Goal: Task Accomplishment & Management: Use online tool/utility

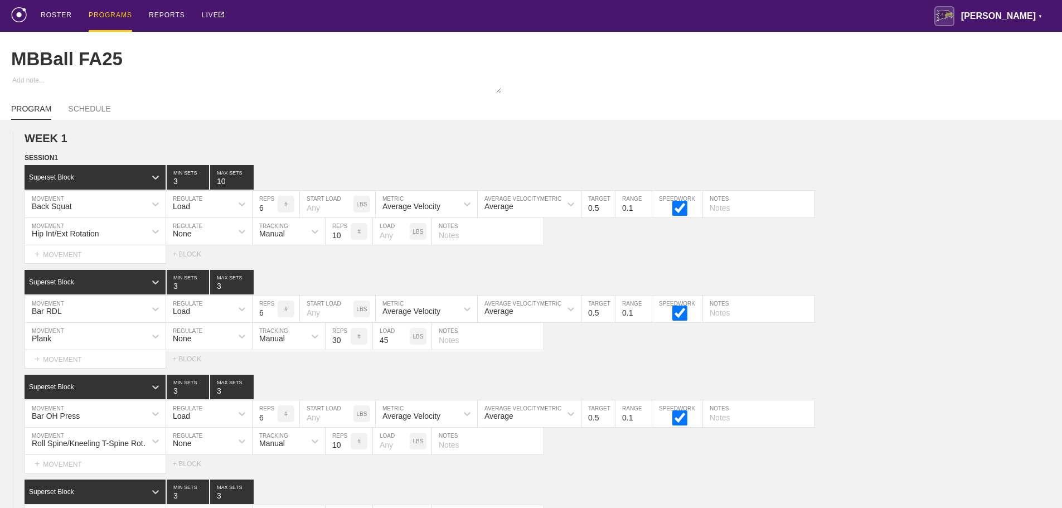
scroll to position [8344, 0]
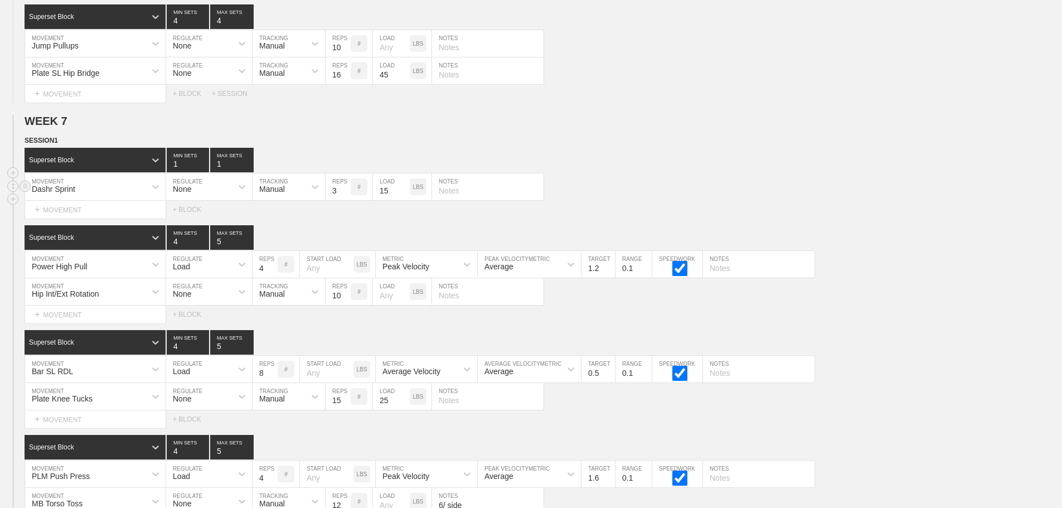
click at [687, 182] on div "Dashr Sprint MOVEMENT None REGULATE Manual TRACKING 3 REPS # 15 LOAD LBS NOTES" at bounding box center [531, 186] width 1062 height 27
click at [709, 189] on div "Dashr Sprint MOVEMENT None REGULATE Manual TRACKING 3 REPS # 15 LOAD LBS NOTES" at bounding box center [531, 186] width 1062 height 27
click at [622, 168] on div "Superset Block 1 MIN SETS 1 MAX SETS" at bounding box center [544, 160] width 1038 height 25
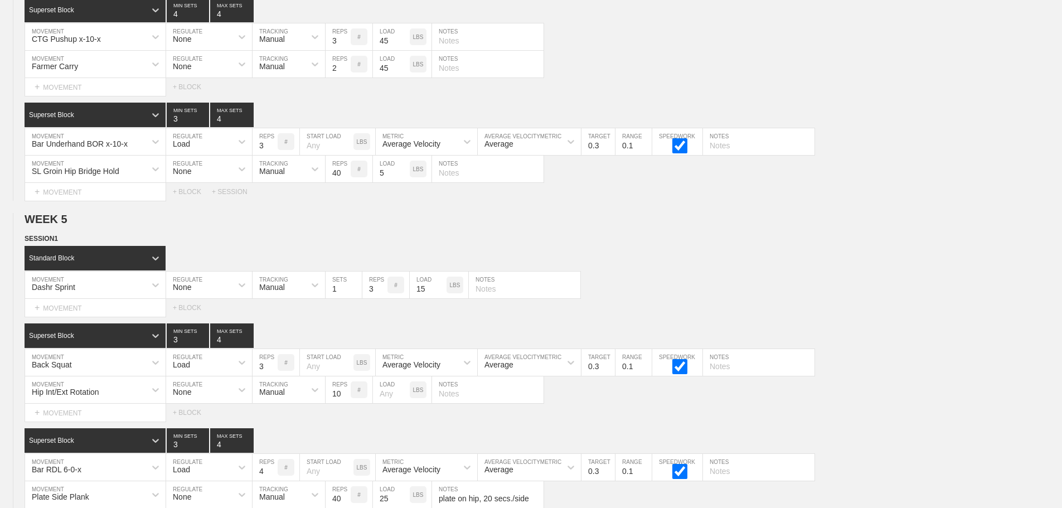
scroll to position [0, 0]
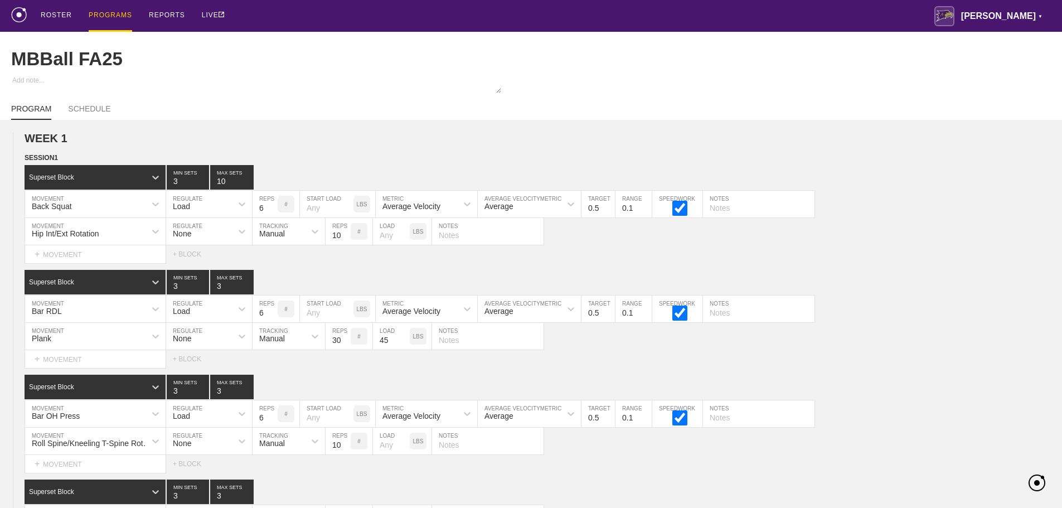
click at [106, 12] on div "PROGRAMS" at bounding box center [110, 16] width 43 height 32
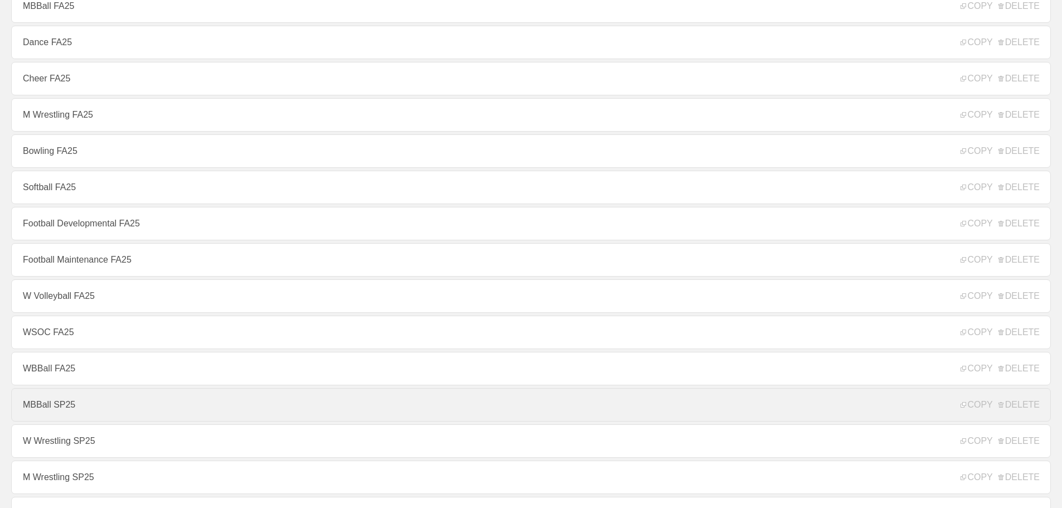
scroll to position [223, 0]
click at [57, 408] on link "MBBall SP25" at bounding box center [531, 404] width 1040 height 33
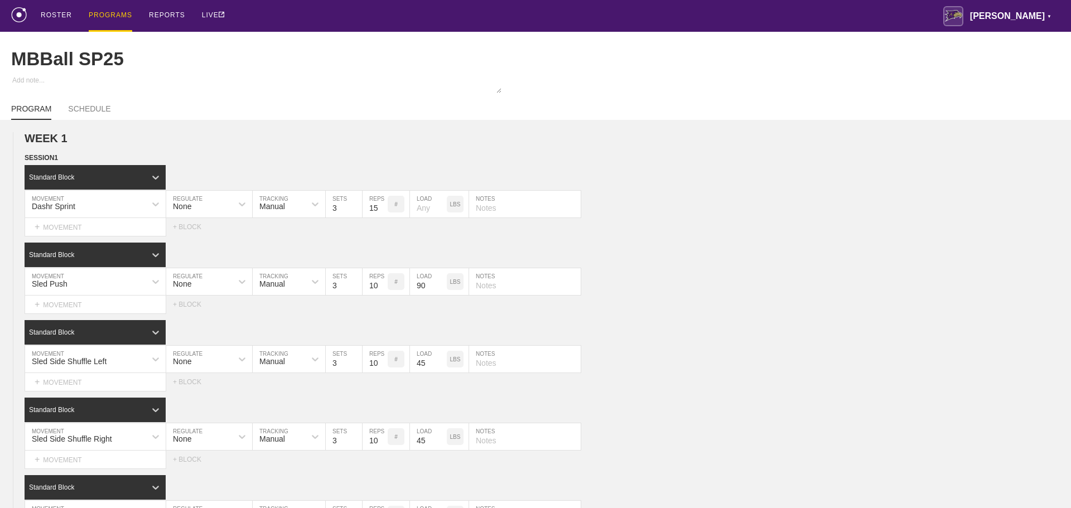
type textarea "x"
type input "MBBall SP25"
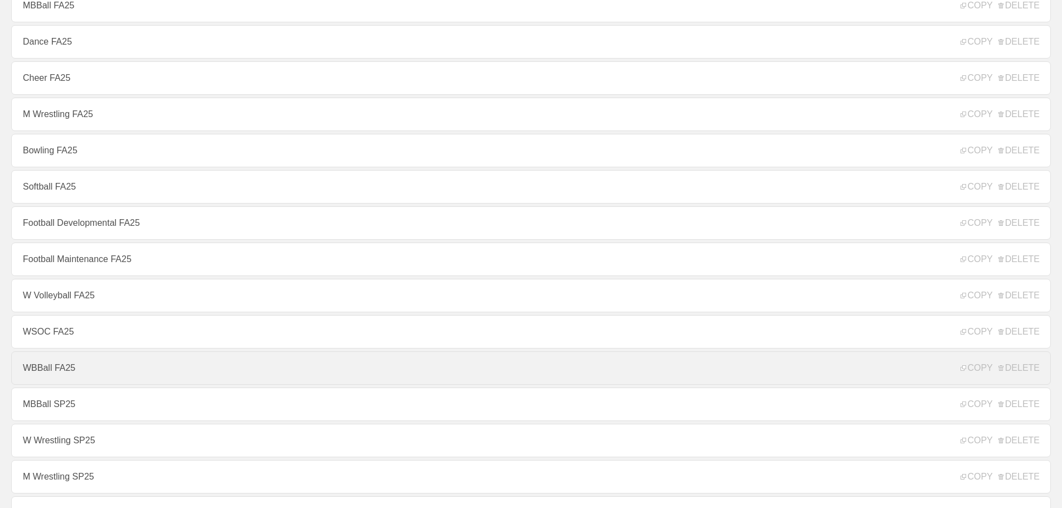
click at [57, 370] on link "WBBall FA25" at bounding box center [531, 367] width 1040 height 33
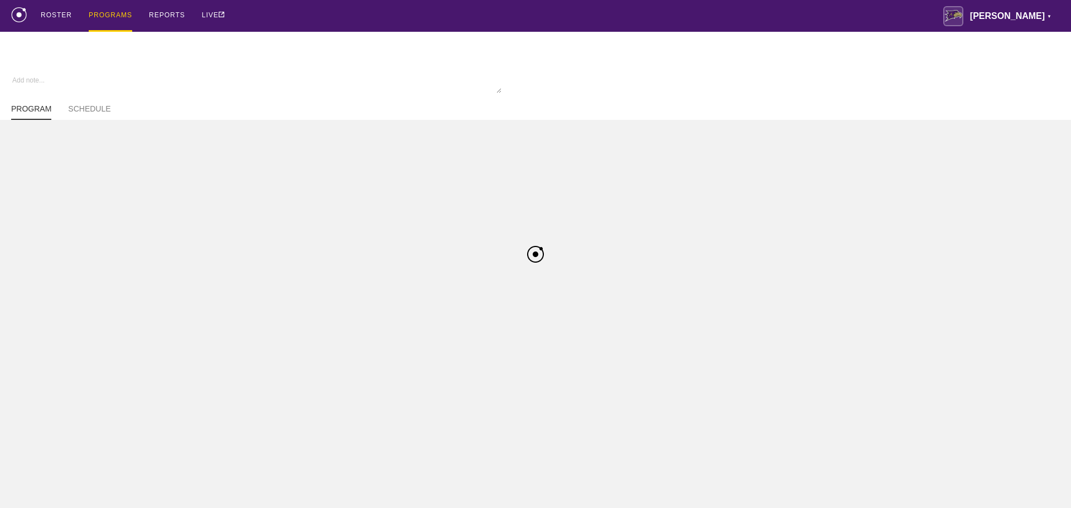
type textarea "x"
type input "WBBall FA25"
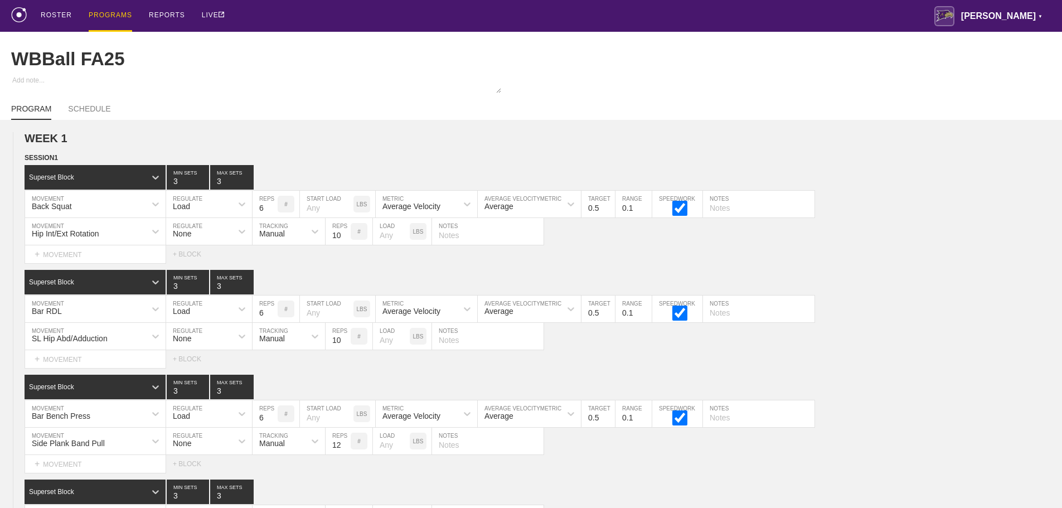
click at [447, 12] on div "ROSTER PROGRAMS REPORTS LIVE [PERSON_NAME] ▼ [PERSON_NAME][EMAIL_ADDRESS][PERSO…" at bounding box center [531, 16] width 1040 height 32
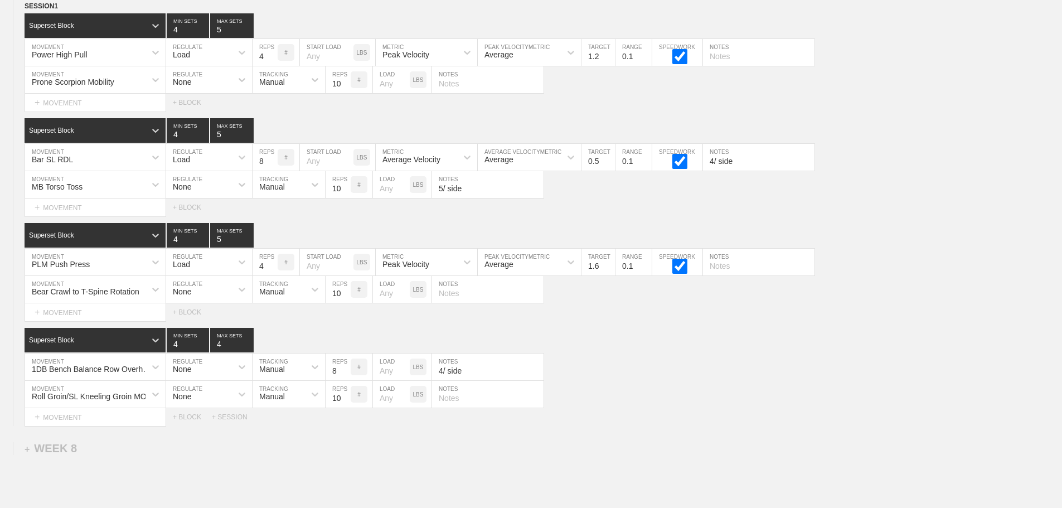
scroll to position [8418, 0]
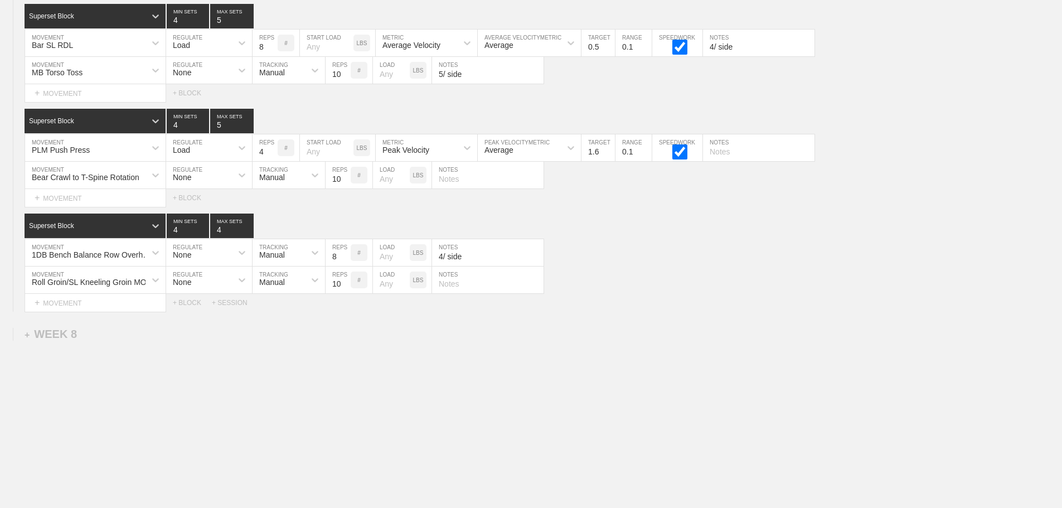
click at [231, 298] on div "Select... MOVEMENT + MOVEMENT + BLOCK + SESSION" at bounding box center [531, 303] width 1062 height 18
click at [231, 302] on div "+ SESSION" at bounding box center [234, 303] width 45 height 8
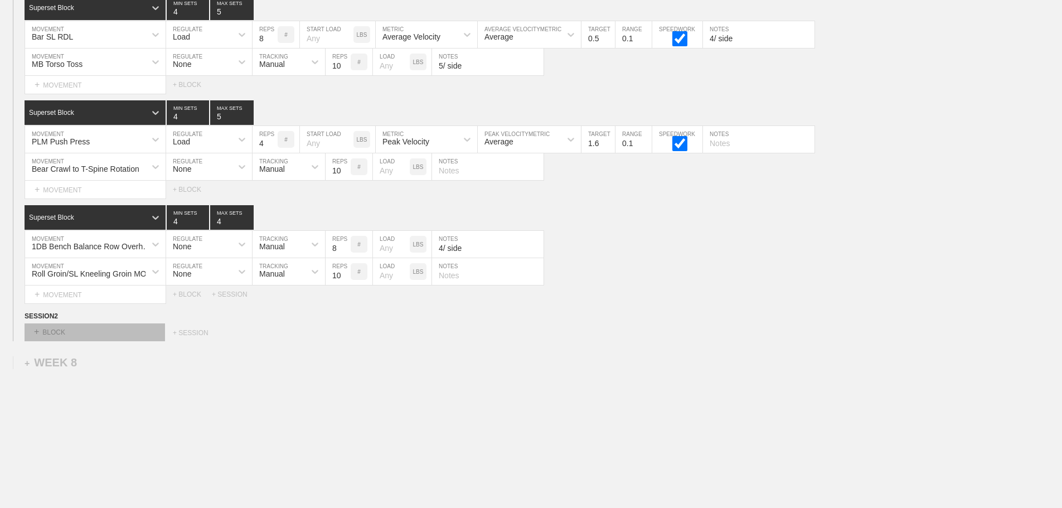
click at [142, 341] on div "+ BLOCK" at bounding box center [95, 332] width 141 height 18
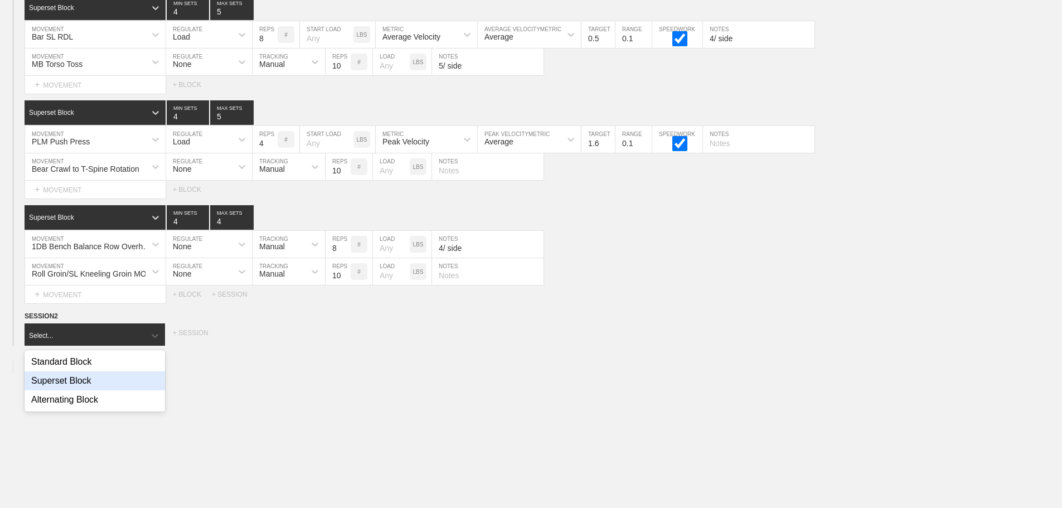
click at [89, 389] on div "Superset Block" at bounding box center [95, 380] width 141 height 19
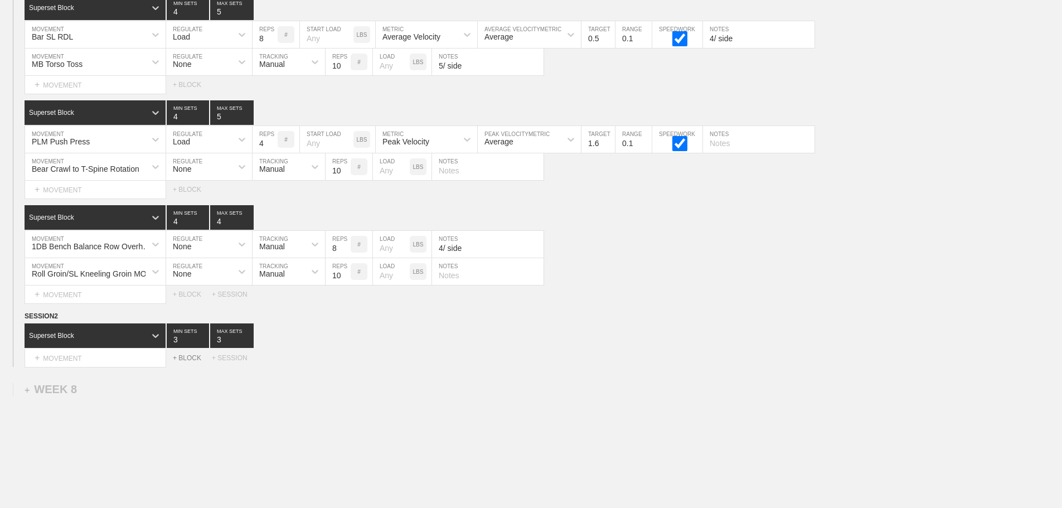
click at [185, 362] on div "+ BLOCK" at bounding box center [192, 358] width 39 height 8
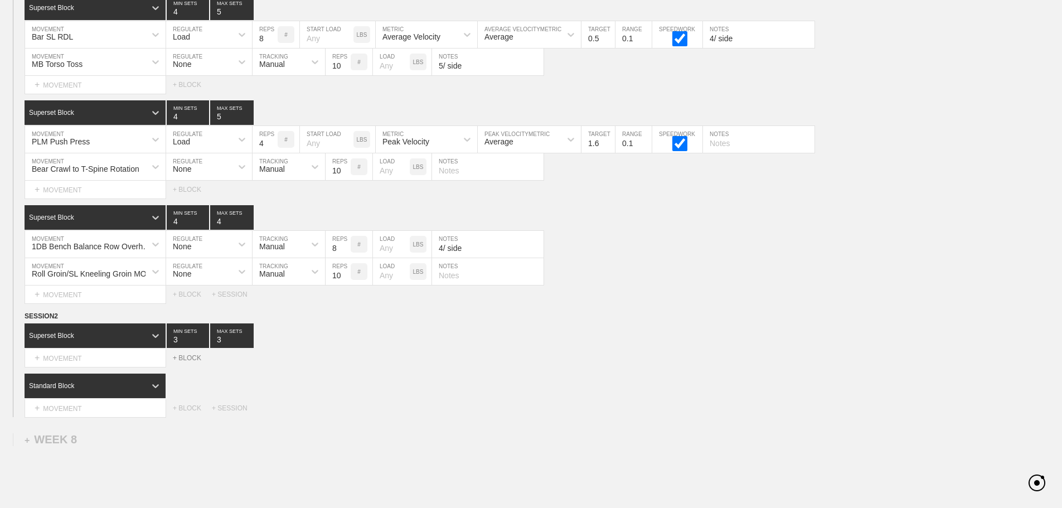
click at [185, 362] on div "+ BLOCK" at bounding box center [192, 358] width 39 height 8
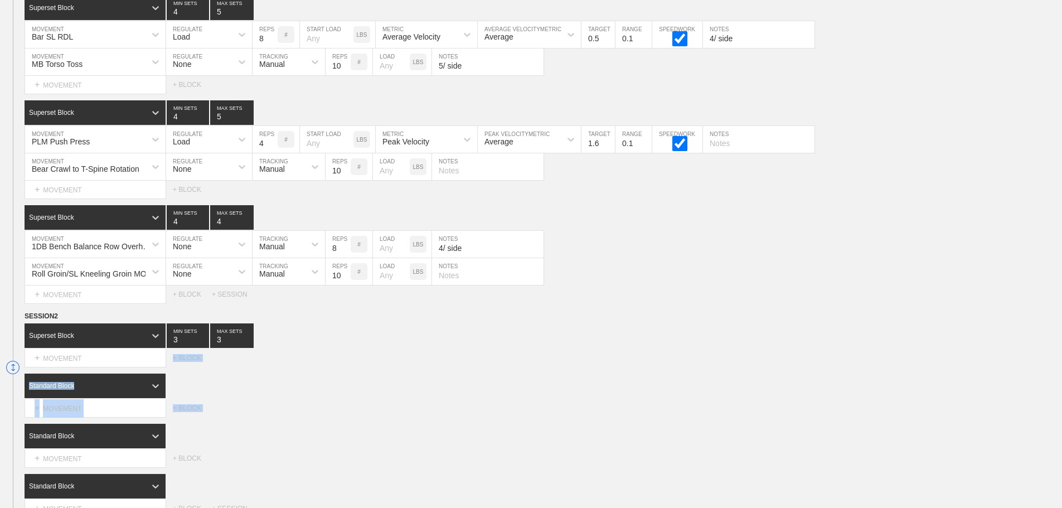
click at [391, 366] on div "Select... MOVEMENT + MOVEMENT + BLOCK" at bounding box center [531, 358] width 1062 height 18
type input "4"
click at [204, 346] on input "4" at bounding box center [188, 335] width 42 height 25
click at [248, 345] on input "4" at bounding box center [231, 335] width 43 height 25
type input "5"
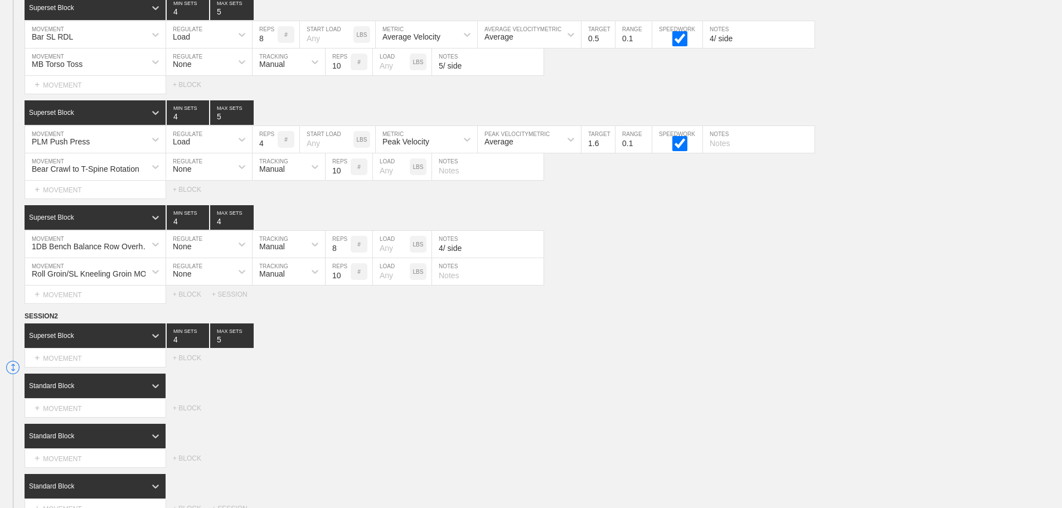
click at [248, 345] on input "5" at bounding box center [231, 335] width 43 height 25
click at [342, 348] on div "Superset Block 4 MIN SETS 5 MAX SETS" at bounding box center [544, 335] width 1038 height 25
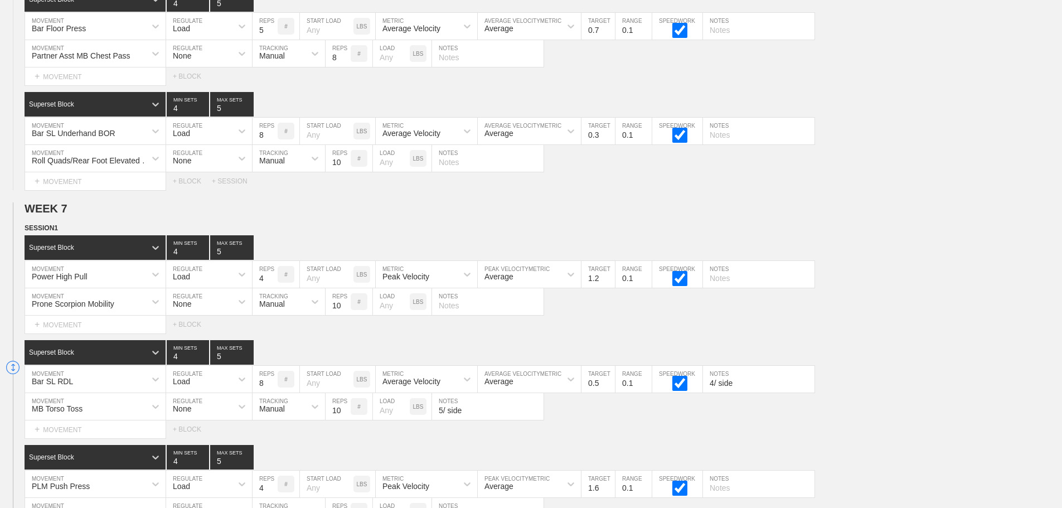
scroll to position [8028, 0]
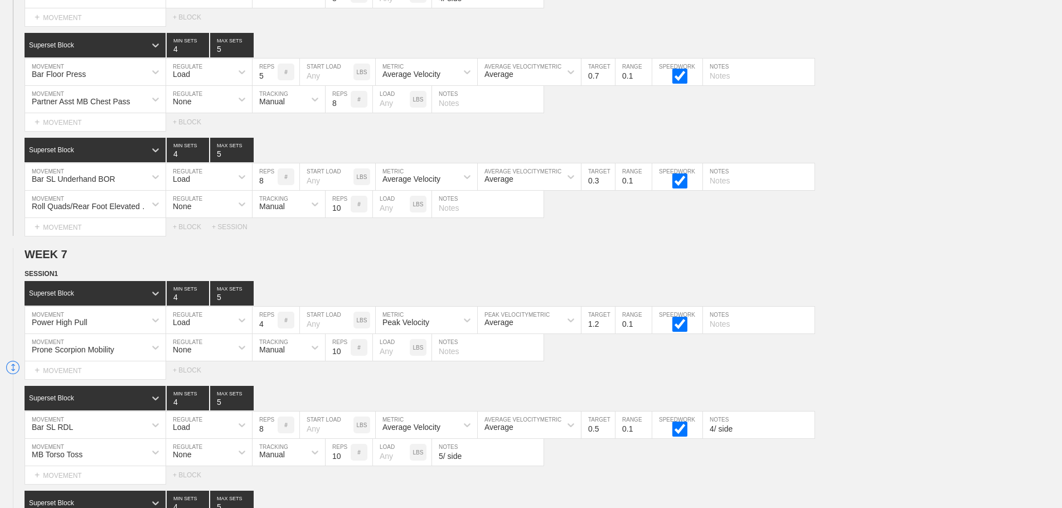
click at [764, 227] on div "Select... MOVEMENT + MOVEMENT + BLOCK + SESSION" at bounding box center [531, 227] width 1062 height 18
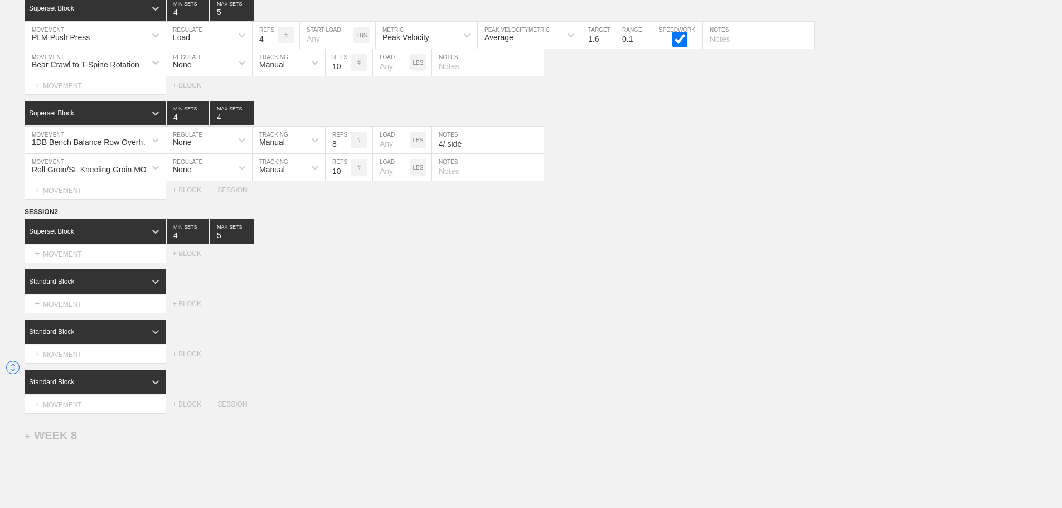
scroll to position [8530, 0]
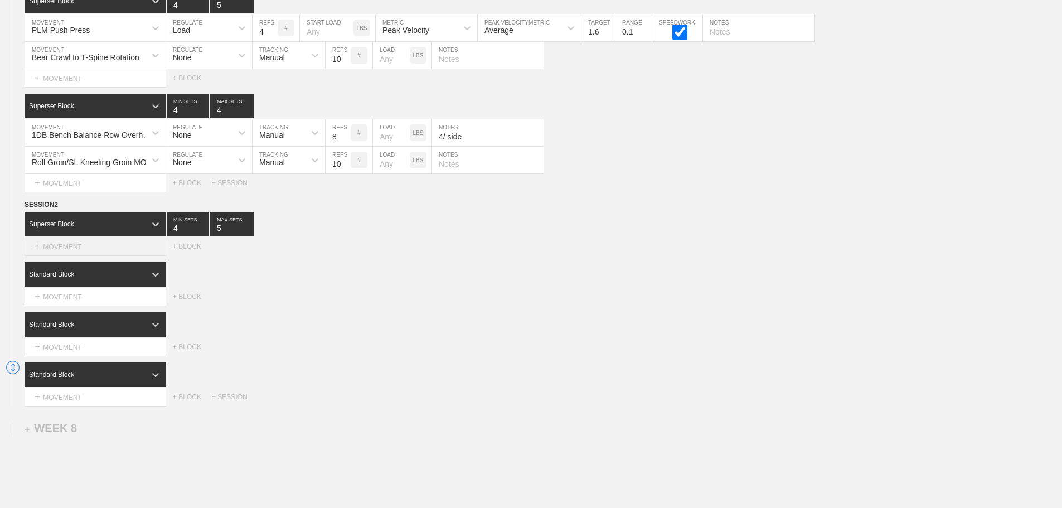
click at [66, 255] on div "+ MOVEMENT" at bounding box center [96, 247] width 142 height 18
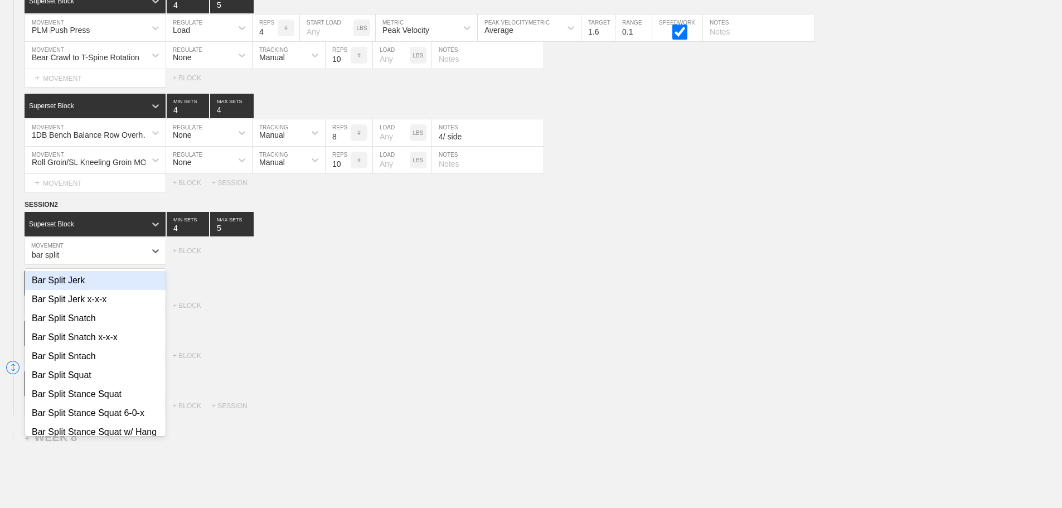
click at [78, 288] on div "Bar Split Jerk" at bounding box center [95, 280] width 141 height 19
type input "bar split"
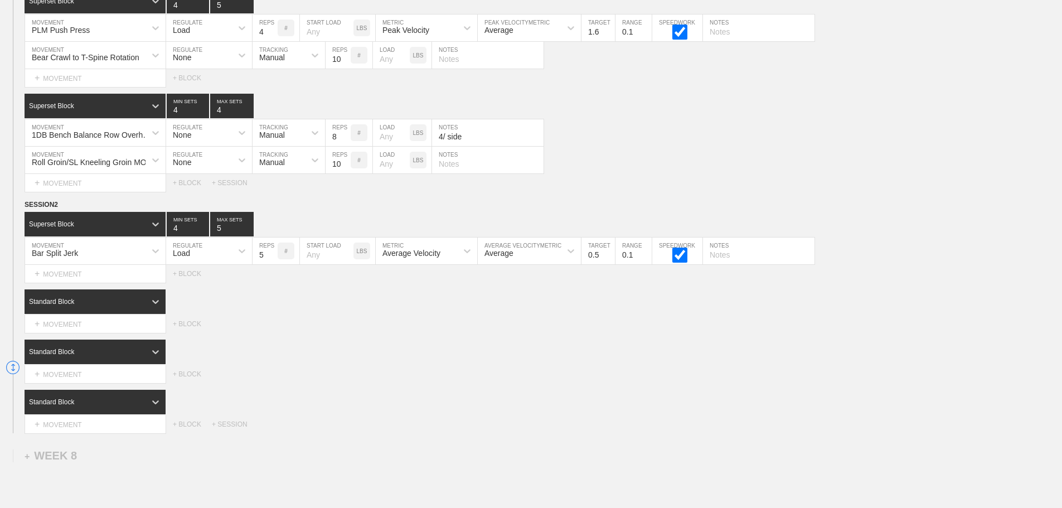
click at [274, 264] on input "5" at bounding box center [265, 251] width 25 height 27
type input "4"
click at [274, 264] on input "4" at bounding box center [265, 251] width 25 height 27
click at [429, 258] on div "Average Velocity" at bounding box center [411, 253] width 58 height 9
drag, startPoint x: 427, startPoint y: 306, endPoint x: 520, endPoint y: 279, distance: 96.9
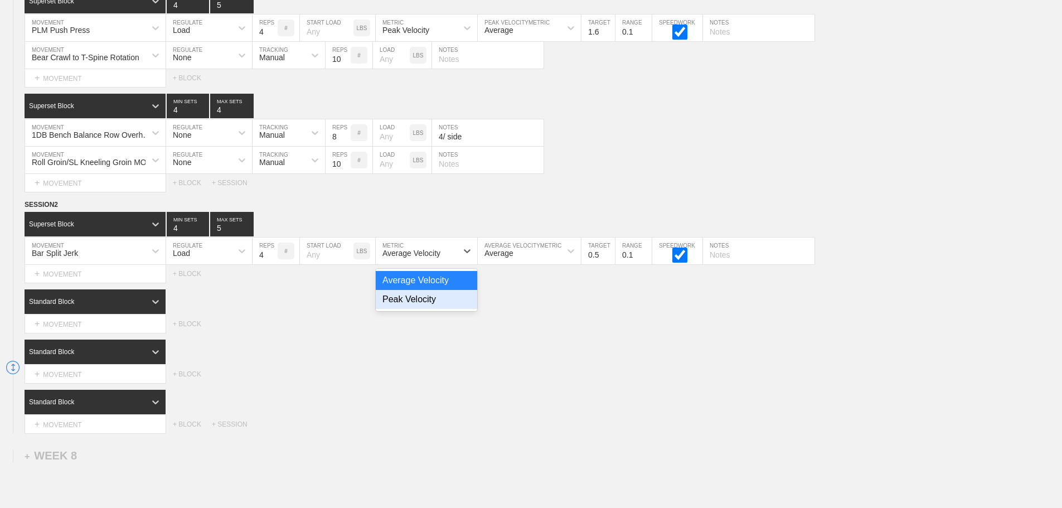
click at [428, 306] on div "Peak Velocity" at bounding box center [426, 299] width 101 height 19
click at [611, 259] on input "0.6" at bounding box center [598, 251] width 33 height 27
click at [611, 259] on input "0.7" at bounding box center [598, 251] width 33 height 27
click at [611, 259] on input "0.8" at bounding box center [598, 251] width 33 height 27
click at [611, 259] on input "0.9" at bounding box center [598, 251] width 33 height 27
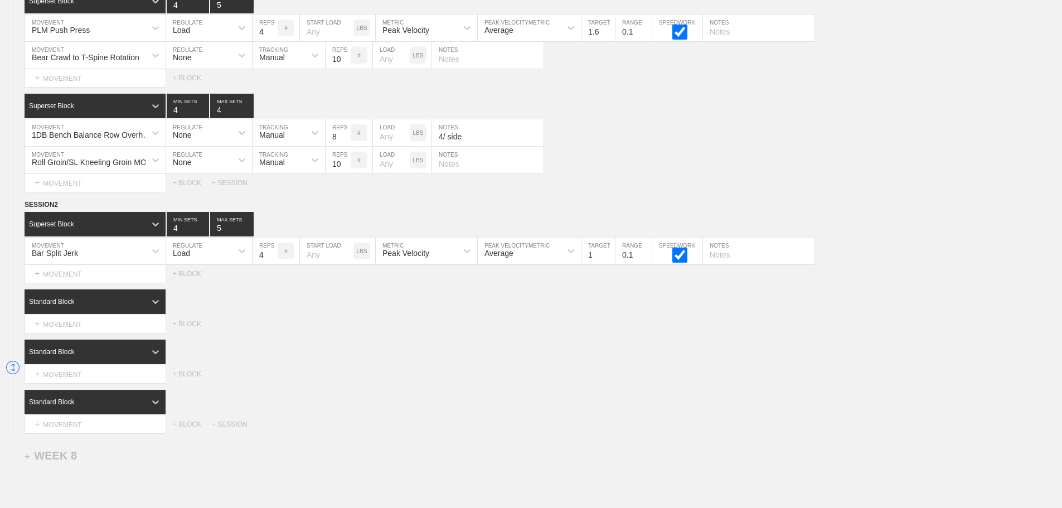
click at [611, 259] on input "1" at bounding box center [598, 251] width 33 height 27
click at [611, 259] on input "1.1" at bounding box center [598, 251] width 33 height 27
click at [611, 259] on input "1.2" at bounding box center [598, 251] width 33 height 27
click at [611, 259] on input "1.3" at bounding box center [598, 251] width 33 height 27
click at [611, 259] on input "1.4" at bounding box center [598, 251] width 33 height 27
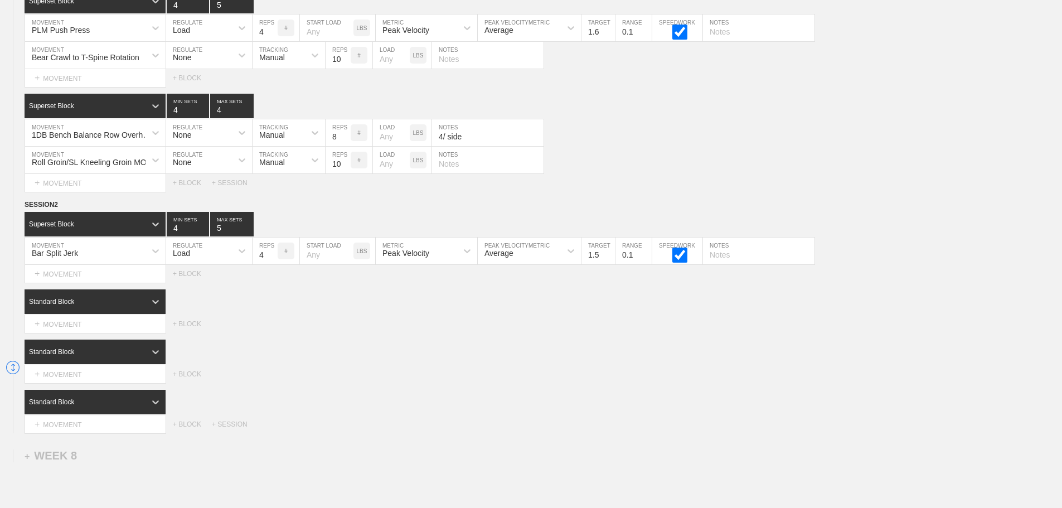
click at [611, 259] on input "1.5" at bounding box center [598, 251] width 33 height 27
type input "1.6"
click at [611, 259] on input "1.6" at bounding box center [598, 251] width 33 height 27
click at [606, 314] on div "Standard Block" at bounding box center [544, 301] width 1038 height 25
click at [147, 312] on div at bounding box center [156, 302] width 20 height 20
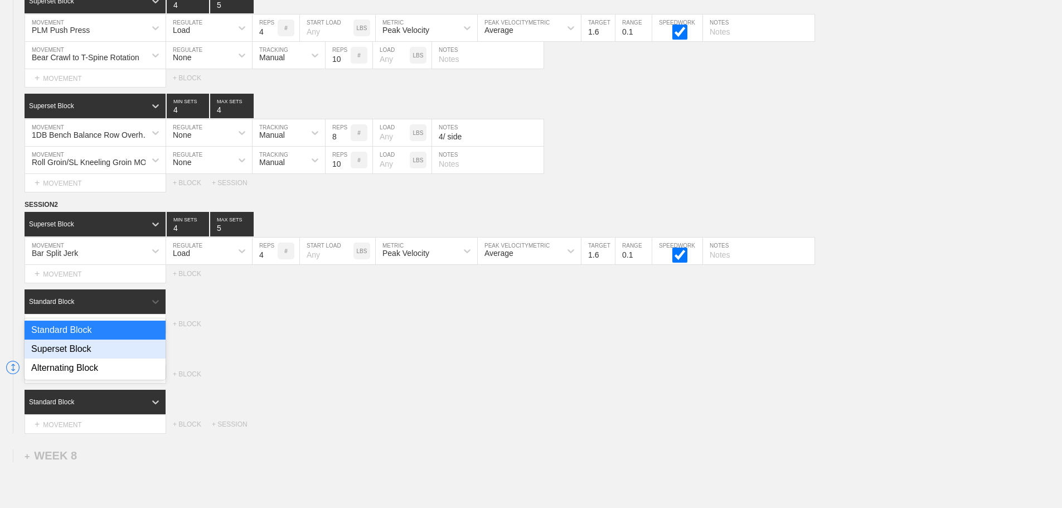
click at [81, 359] on div "Superset Block" at bounding box center [95, 349] width 141 height 19
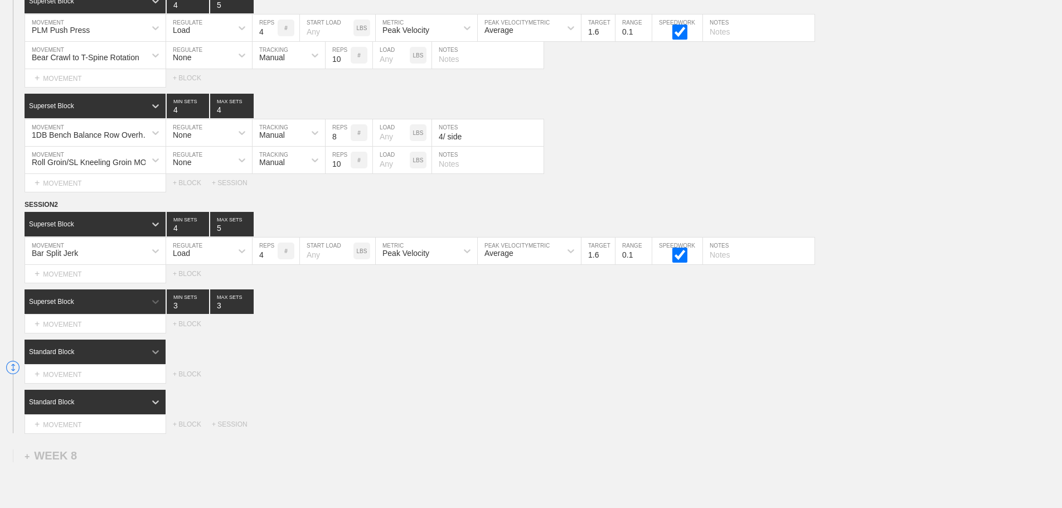
click at [163, 351] on div at bounding box center [156, 352] width 20 height 20
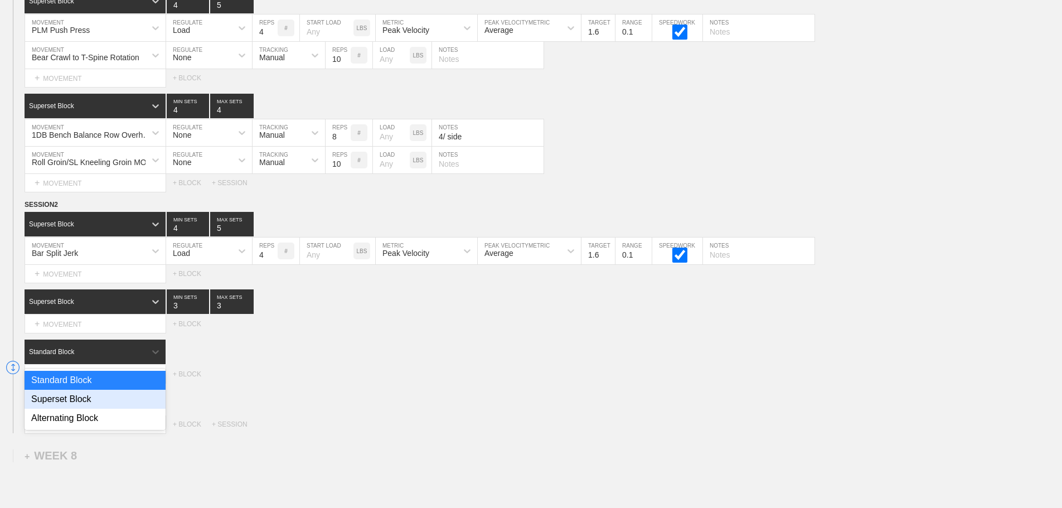
click at [91, 401] on div "Superset Block" at bounding box center [95, 399] width 141 height 19
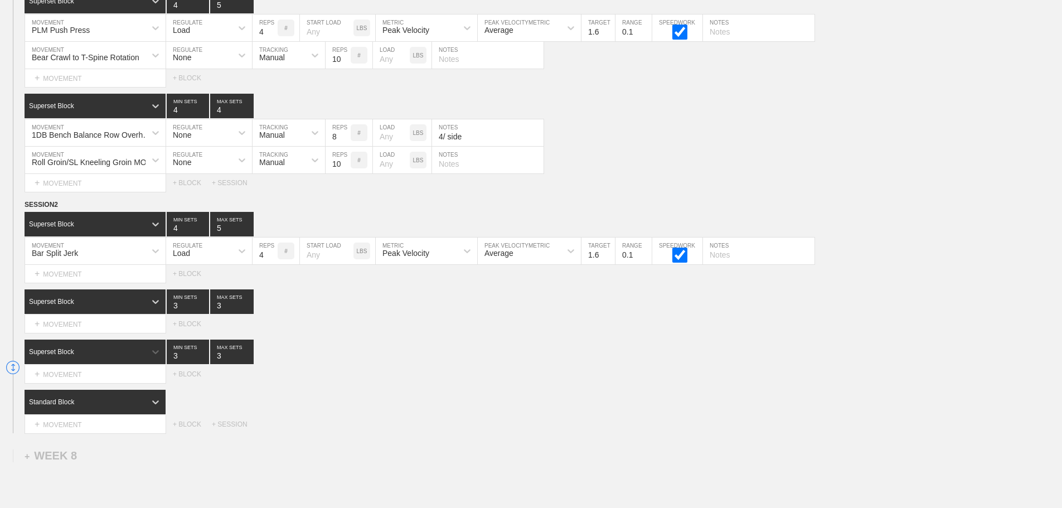
click at [137, 407] on div "Standard Block" at bounding box center [85, 402] width 121 height 10
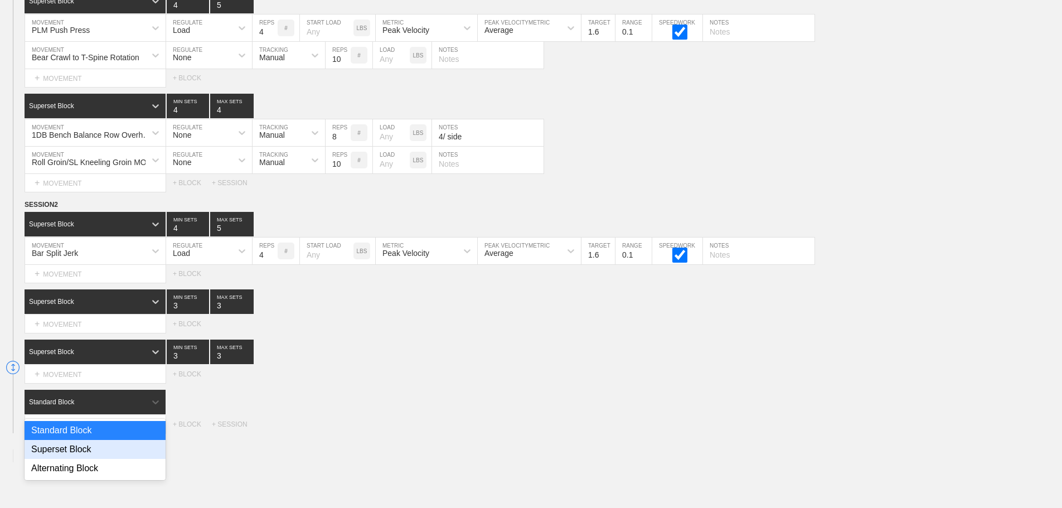
click at [69, 459] on div "Superset Block" at bounding box center [95, 449] width 141 height 19
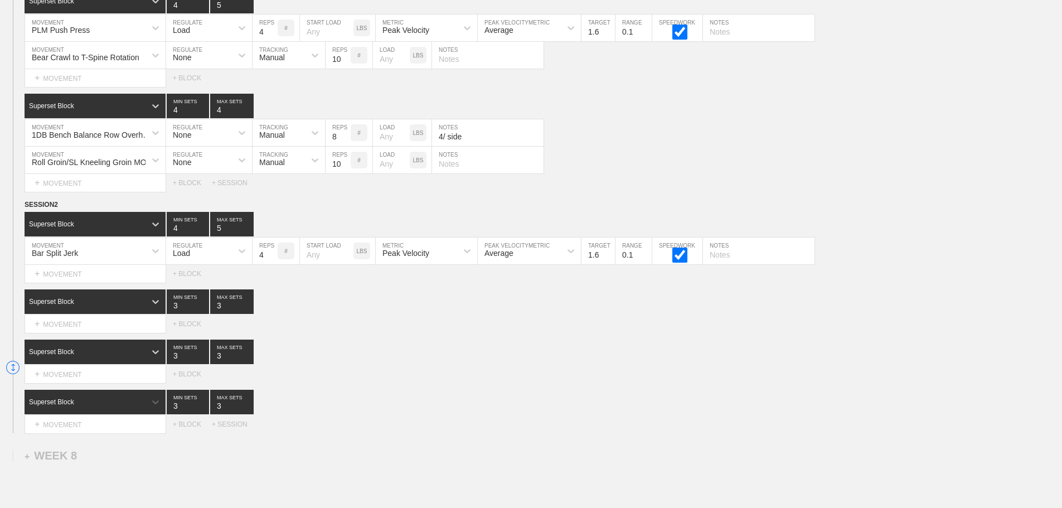
click at [405, 382] on div "Select... MOVEMENT + MOVEMENT + BLOCK" at bounding box center [531, 374] width 1062 height 18
click at [417, 350] on div "Superset Block 3 MIN SETS 3 MAX SETS" at bounding box center [544, 352] width 1038 height 25
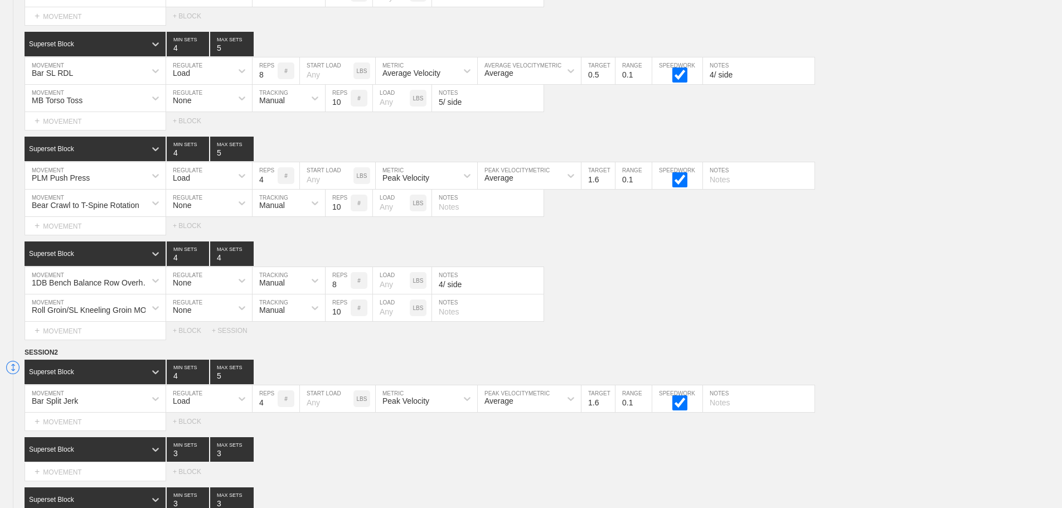
scroll to position [8363, 0]
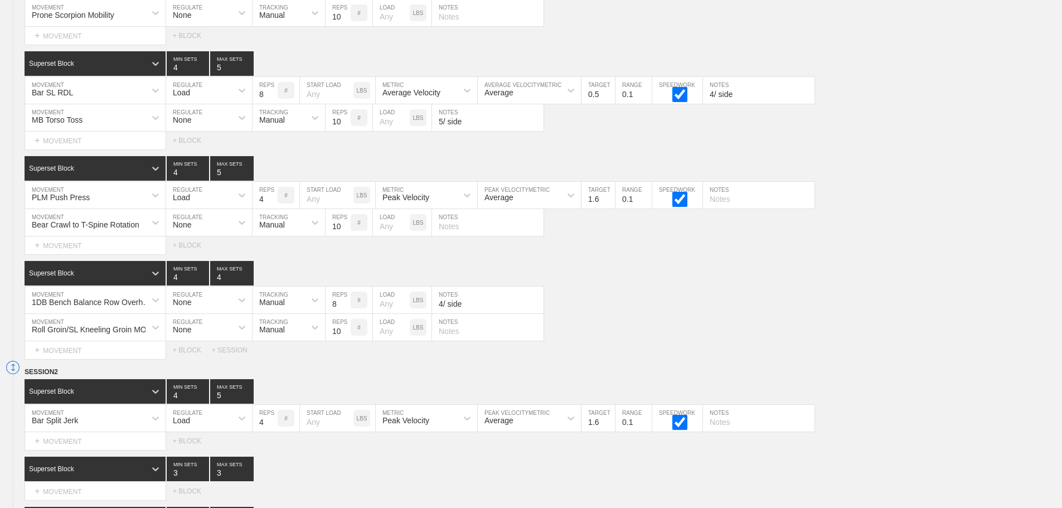
click at [689, 314] on div "1DB Bench Balance Row Overhand MOVEMENT None REGULATE Manual TRACKING 8 REPS # …" at bounding box center [531, 300] width 1062 height 27
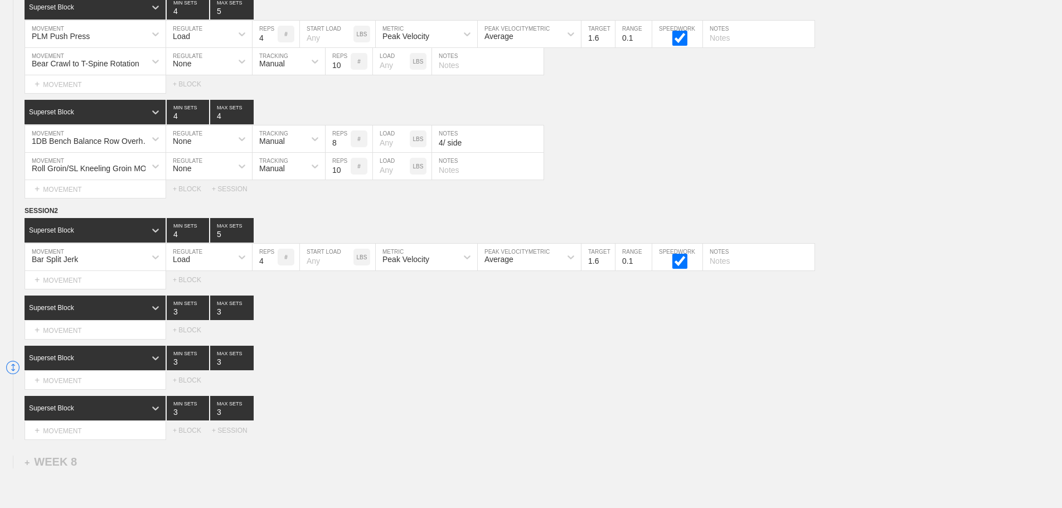
scroll to position [8530, 0]
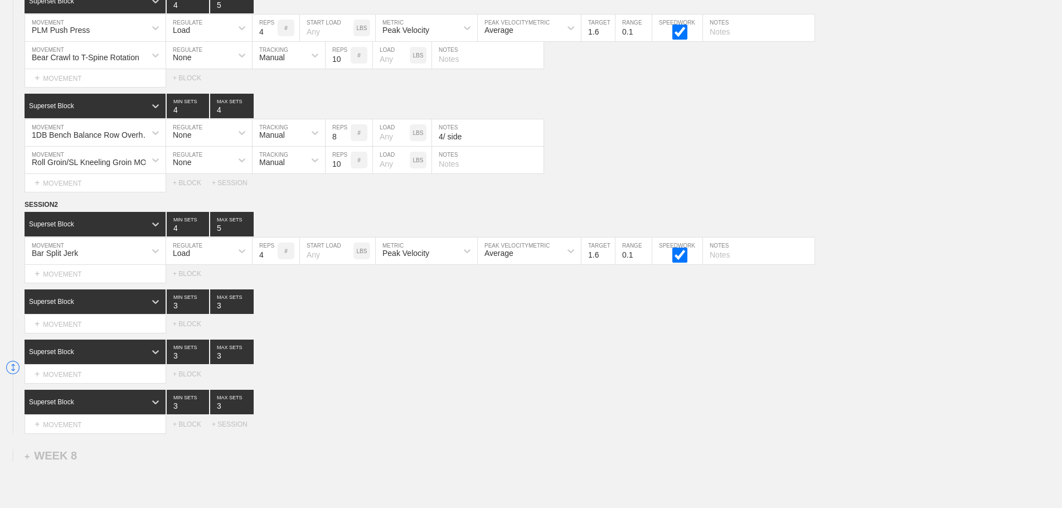
click at [514, 364] on div "Superset Block 3 MIN SETS 3 MAX SETS" at bounding box center [544, 352] width 1038 height 25
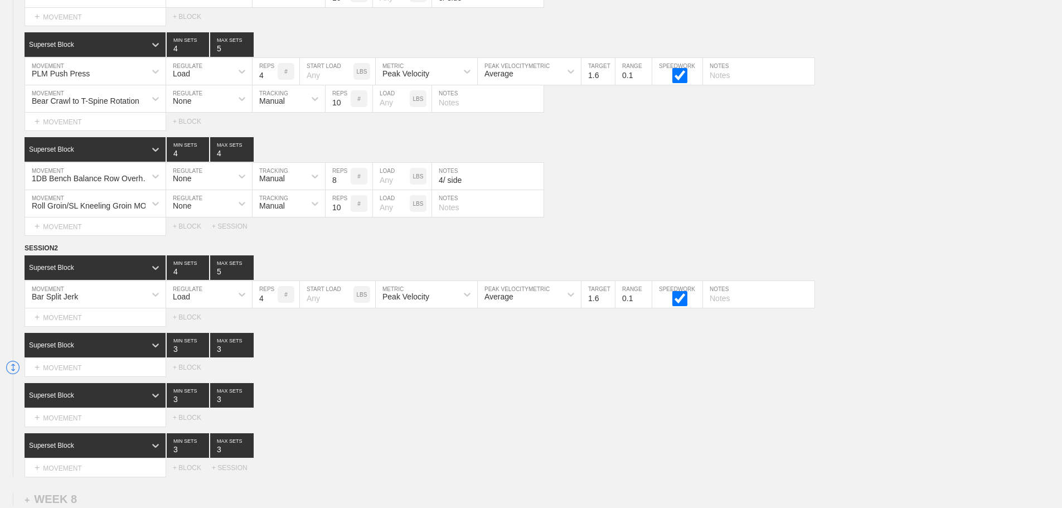
scroll to position [8660, 0]
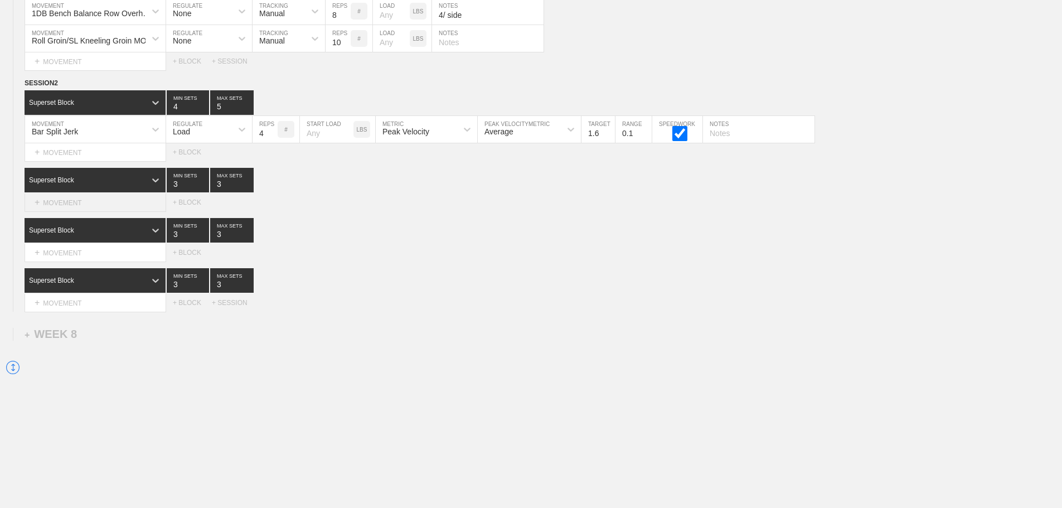
click at [83, 206] on div "+ MOVEMENT" at bounding box center [96, 202] width 142 height 18
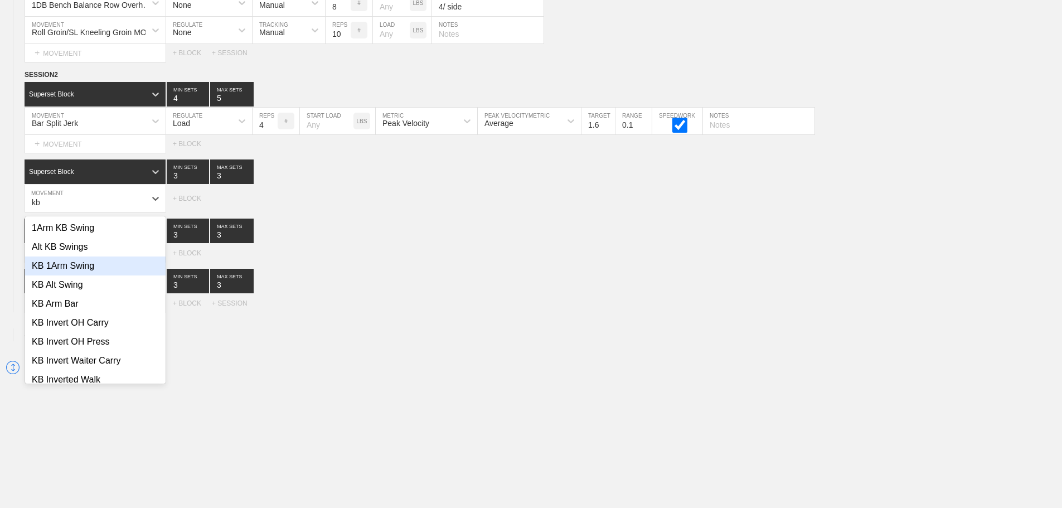
click at [71, 275] on div "KB 1Arm Swing" at bounding box center [95, 265] width 141 height 19
type input "kb"
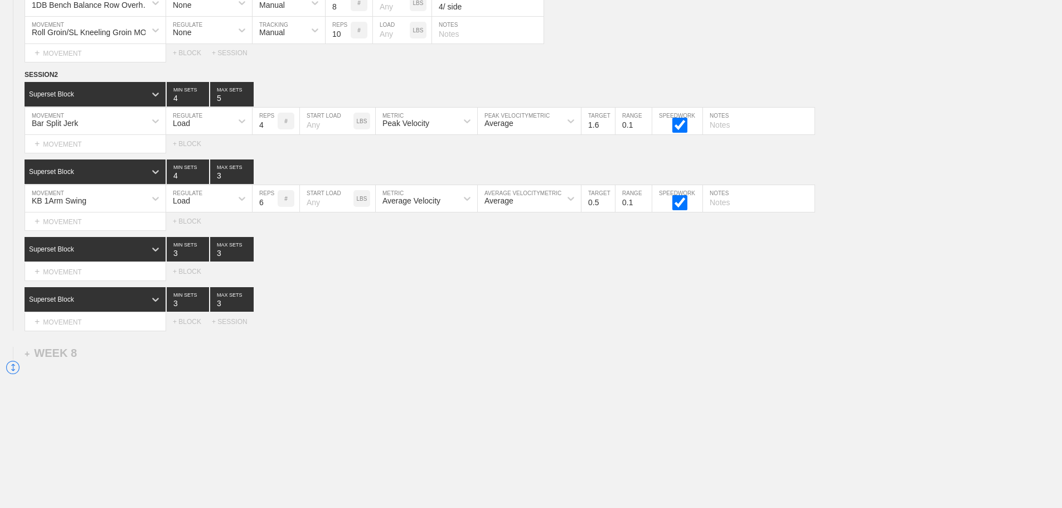
type input "4"
click at [202, 181] on input "4" at bounding box center [188, 171] width 42 height 25
type input "4"
click at [249, 181] on input "4" at bounding box center [231, 171] width 43 height 25
click at [234, 201] on div at bounding box center [242, 198] width 20 height 20
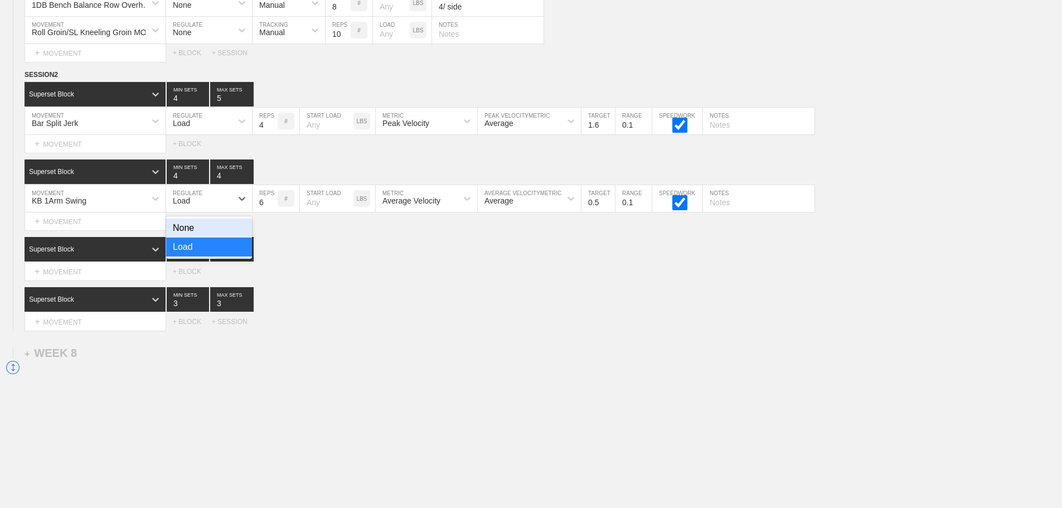
click at [210, 237] on div "None" at bounding box center [209, 228] width 86 height 19
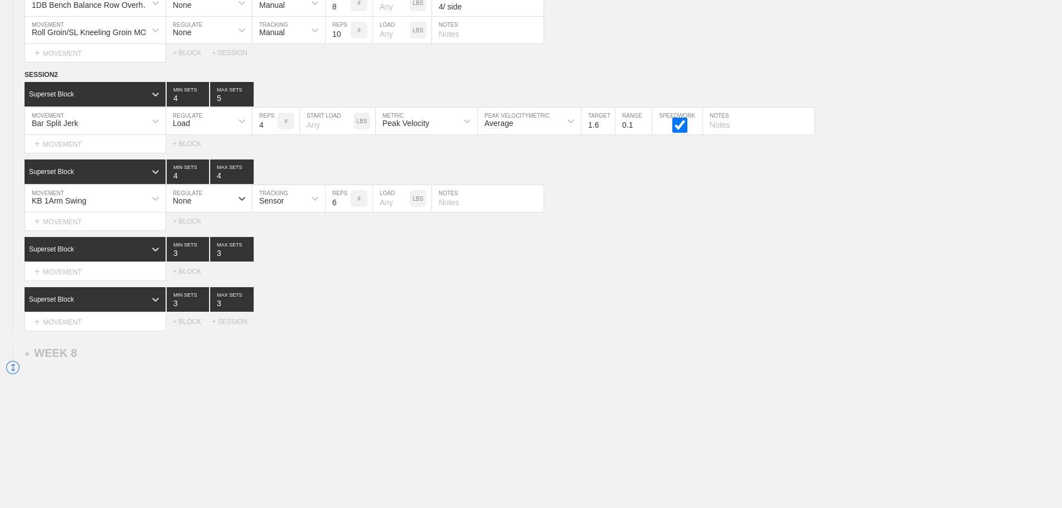
click at [280, 205] on div "Sensor" at bounding box center [271, 200] width 25 height 9
click at [279, 256] on div "Manual" at bounding box center [289, 247] width 72 height 19
click at [346, 208] on input "7" at bounding box center [338, 198] width 25 height 27
click at [346, 208] on input "8" at bounding box center [338, 198] width 25 height 27
click at [346, 208] on input "9" at bounding box center [338, 198] width 25 height 27
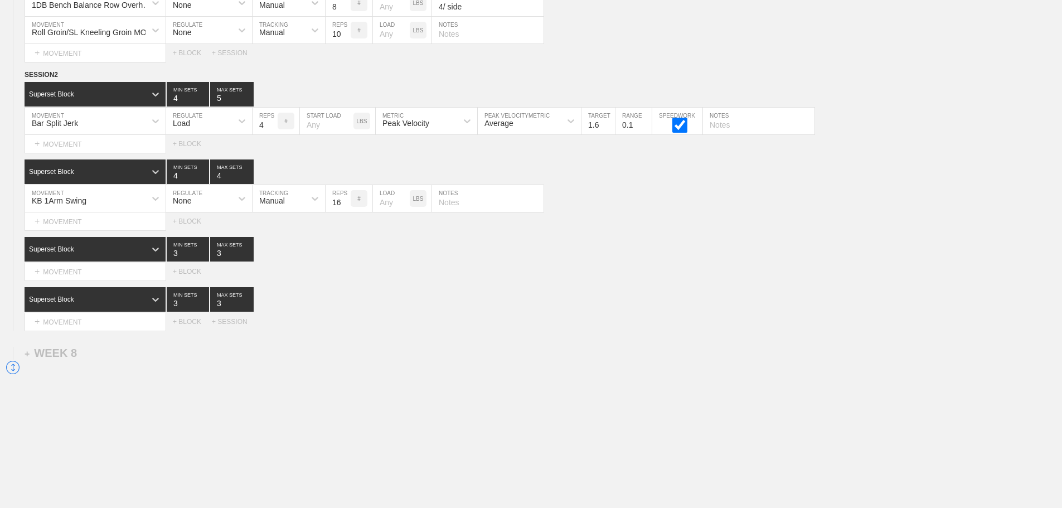
click at [346, 208] on input "16" at bounding box center [338, 198] width 25 height 27
click at [346, 208] on input "28" at bounding box center [338, 198] width 25 height 27
click at [346, 208] on input "29" at bounding box center [338, 198] width 25 height 27
type input "30"
click at [346, 208] on input "30" at bounding box center [338, 198] width 25 height 27
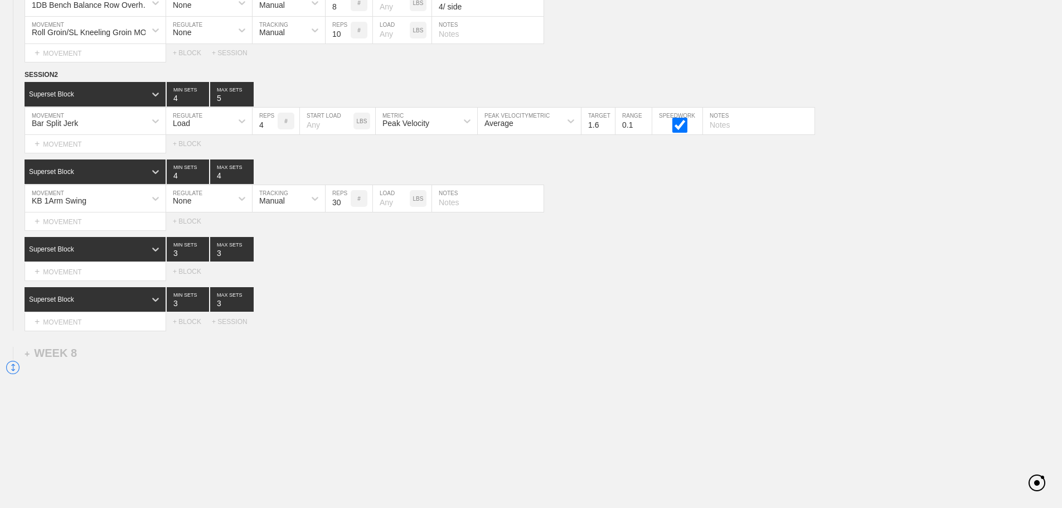
click at [453, 209] on input "text" at bounding box center [488, 198] width 112 height 27
type input "15/ arm"
click at [761, 38] on div "Roll Groin/SL Kneeling Groin MOB MOVEMENT None REGULATE Manual TRACKING 10 REPS…" at bounding box center [531, 30] width 1062 height 27
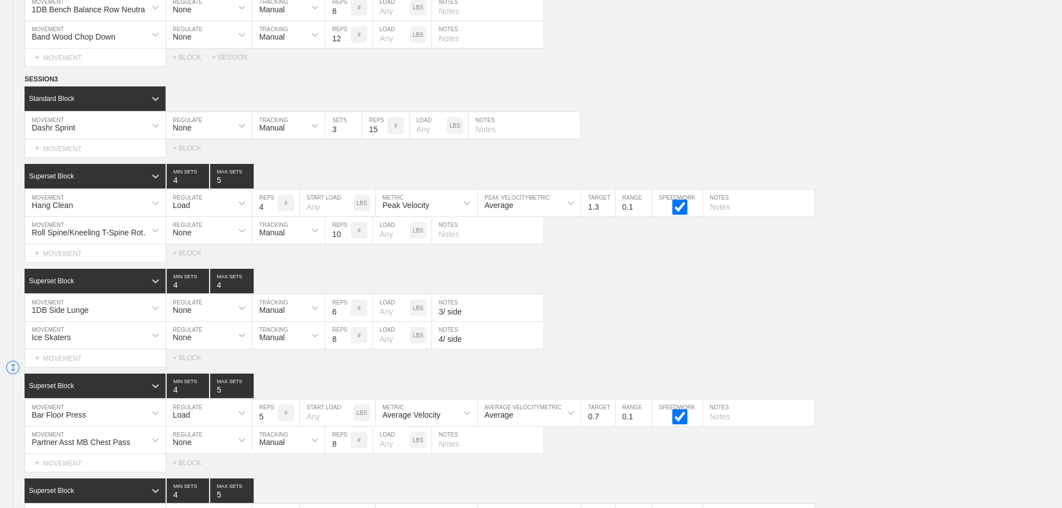
scroll to position [8687, 0]
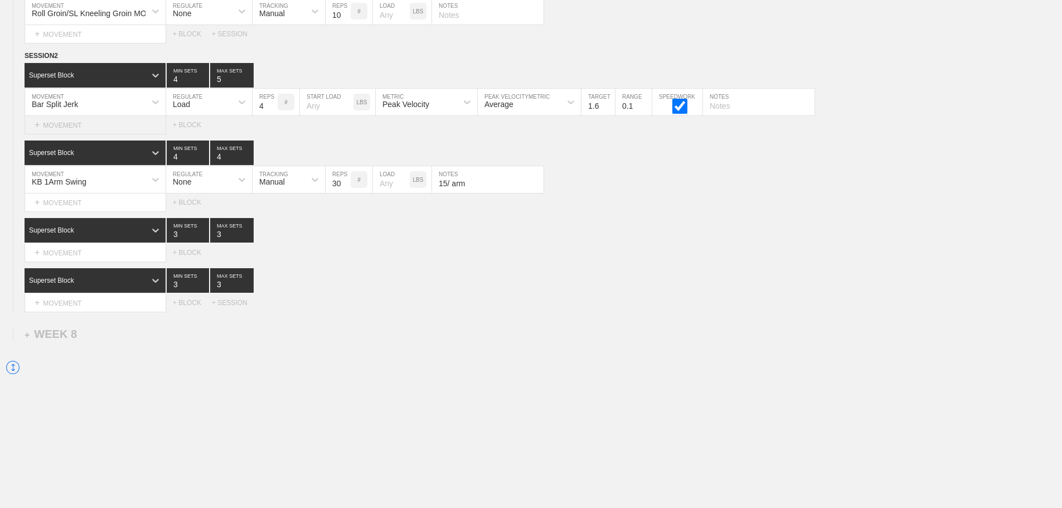
click at [64, 128] on div "+ MOVEMENT" at bounding box center [96, 125] width 142 height 18
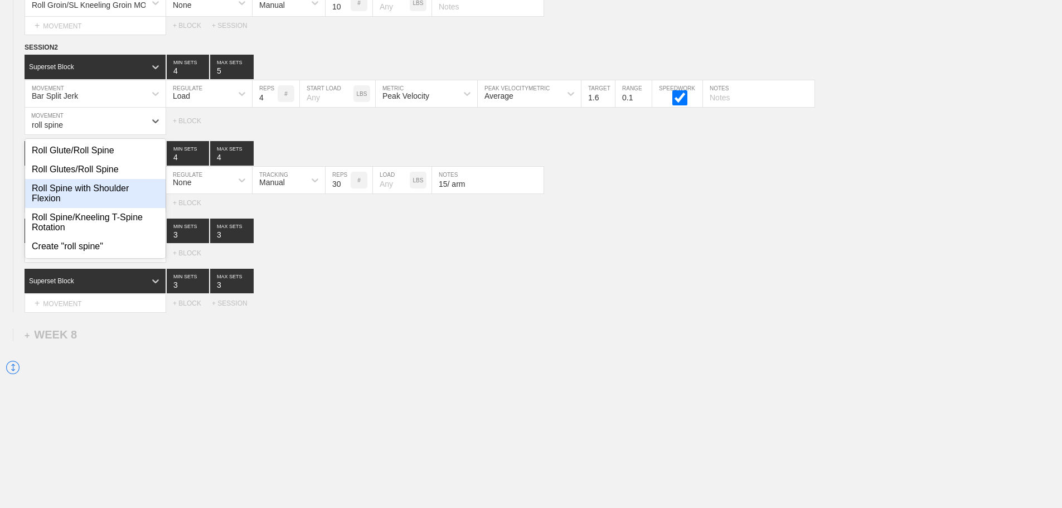
click at [103, 198] on div "Roll Spine with Shoulder Flexion" at bounding box center [95, 193] width 141 height 29
type input "roll spine"
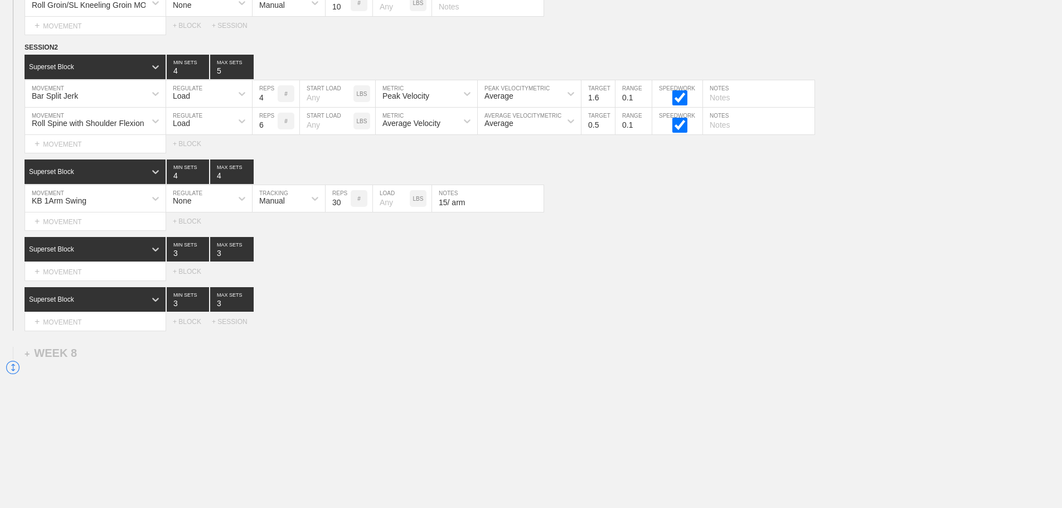
click at [182, 128] on div "Load" at bounding box center [181, 123] width 17 height 9
click at [194, 159] on div "None" at bounding box center [209, 150] width 86 height 19
click at [297, 130] on div "Sensor" at bounding box center [279, 121] width 52 height 19
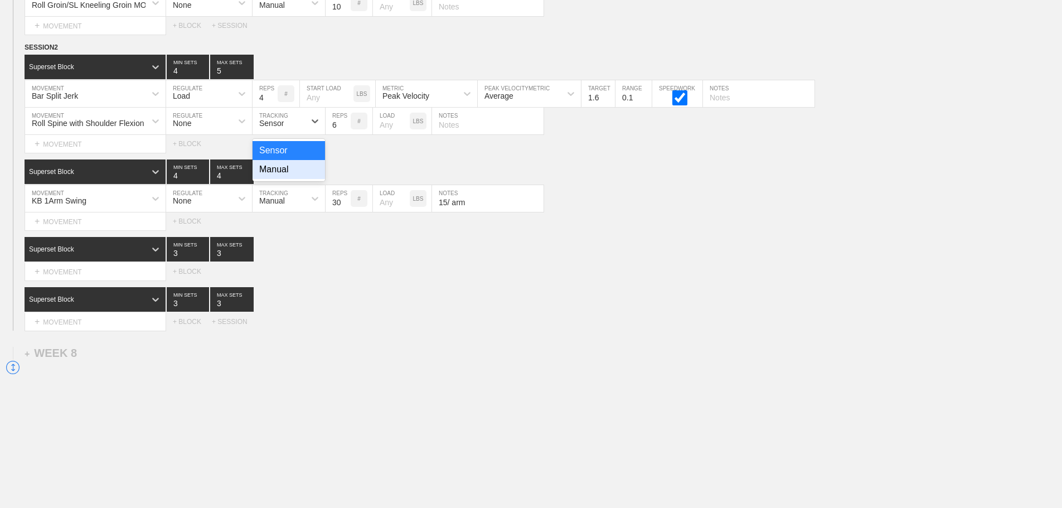
click at [287, 179] on div "Manual" at bounding box center [289, 169] width 72 height 19
click at [345, 130] on input "7" at bounding box center [338, 121] width 25 height 27
click at [345, 130] on input "8" at bounding box center [338, 121] width 25 height 27
click at [345, 130] on input "9" at bounding box center [338, 121] width 25 height 27
type input "10"
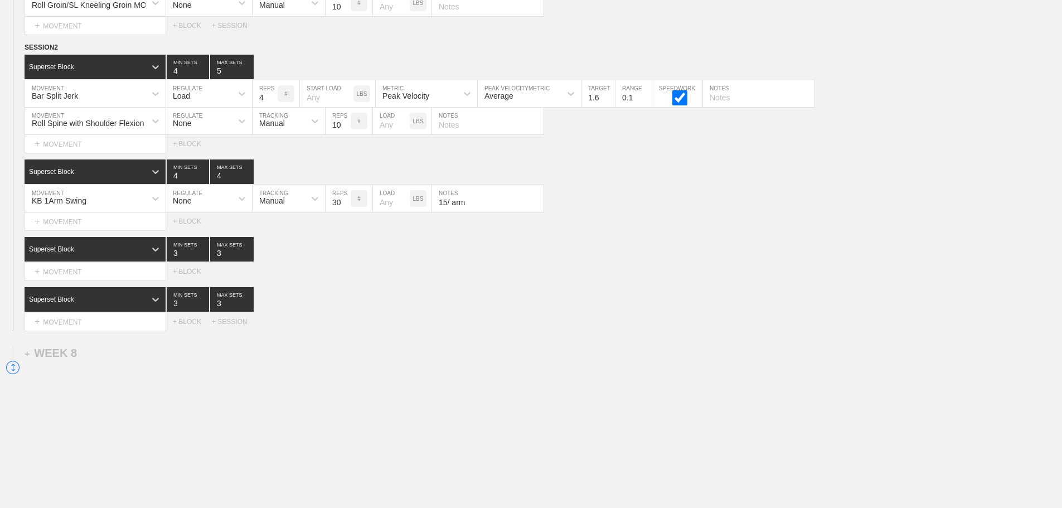
click at [345, 130] on input "10" at bounding box center [338, 121] width 25 height 27
click at [384, 134] on input "number" at bounding box center [391, 121] width 37 height 27
type input "25"
click at [345, 132] on input "11" at bounding box center [338, 121] width 25 height 27
type input "12"
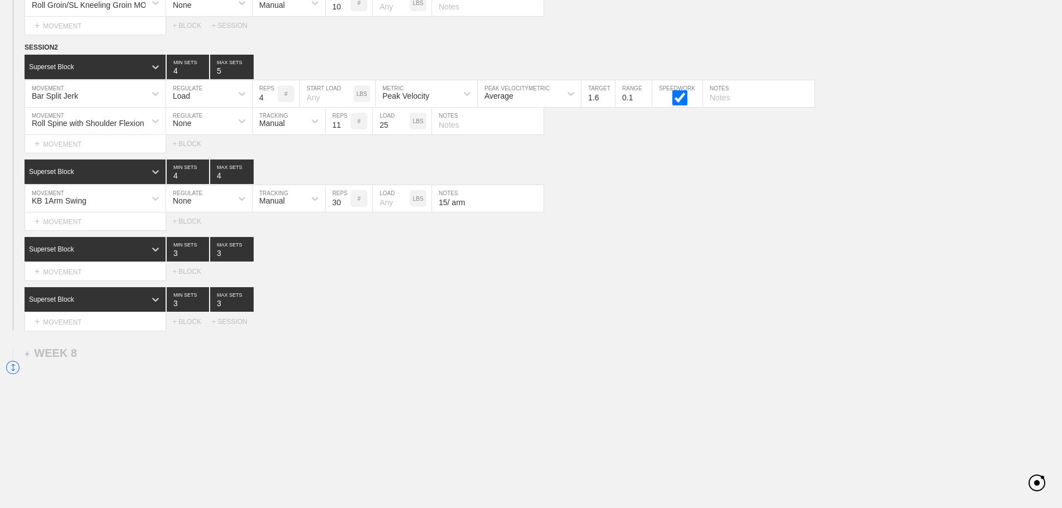
click at [343, 132] on input "12" at bounding box center [338, 121] width 25 height 27
click at [601, 153] on div "Select... MOVEMENT + MOVEMENT + BLOCK" at bounding box center [531, 144] width 1062 height 18
click at [418, 331] on div "Select... MOVEMENT + MOVEMENT + BLOCK + SESSION" at bounding box center [531, 322] width 1062 height 18
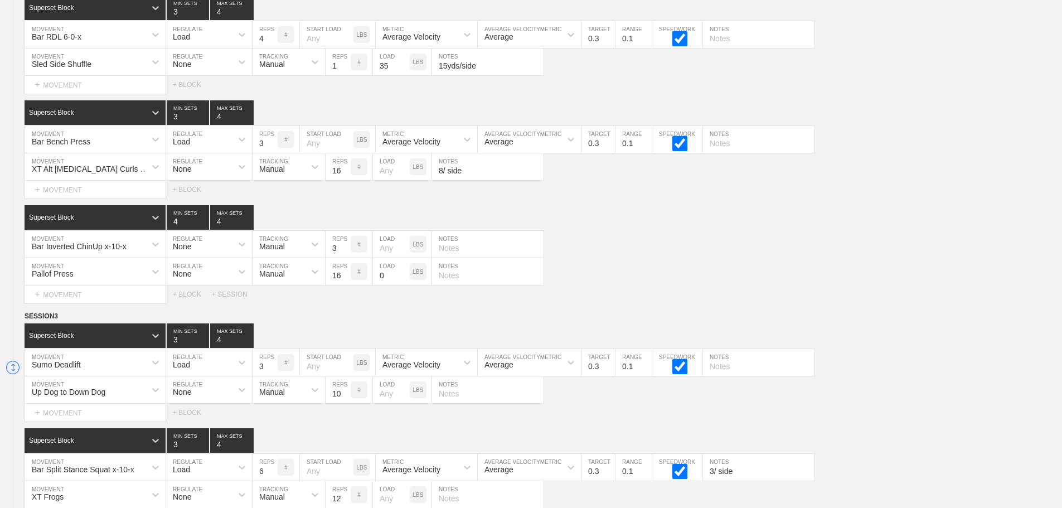
scroll to position [6122, 0]
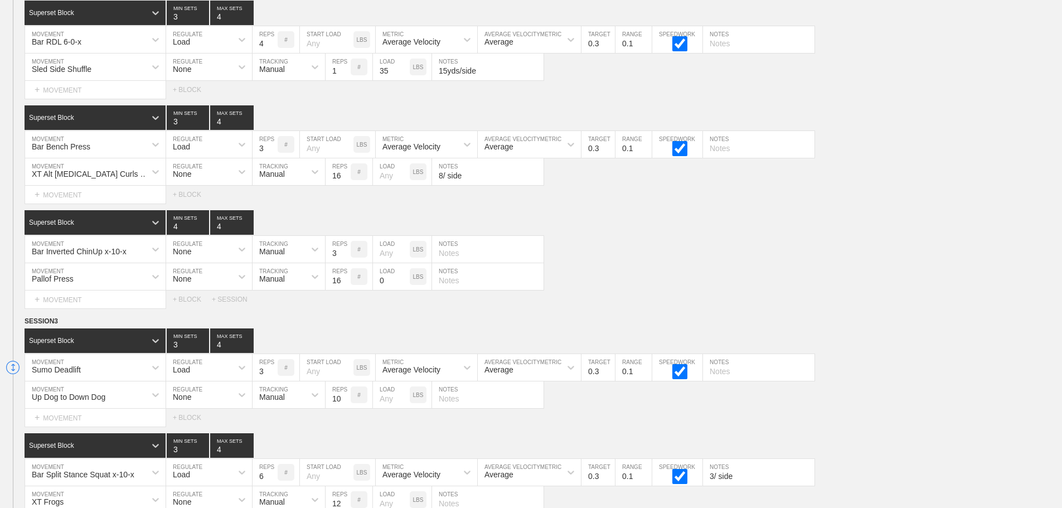
click at [990, 274] on div "Pallof Press MOVEMENT None REGULATE Manual TRACKING 16 REPS # 0 LOAD LBS NOTES" at bounding box center [531, 276] width 1062 height 27
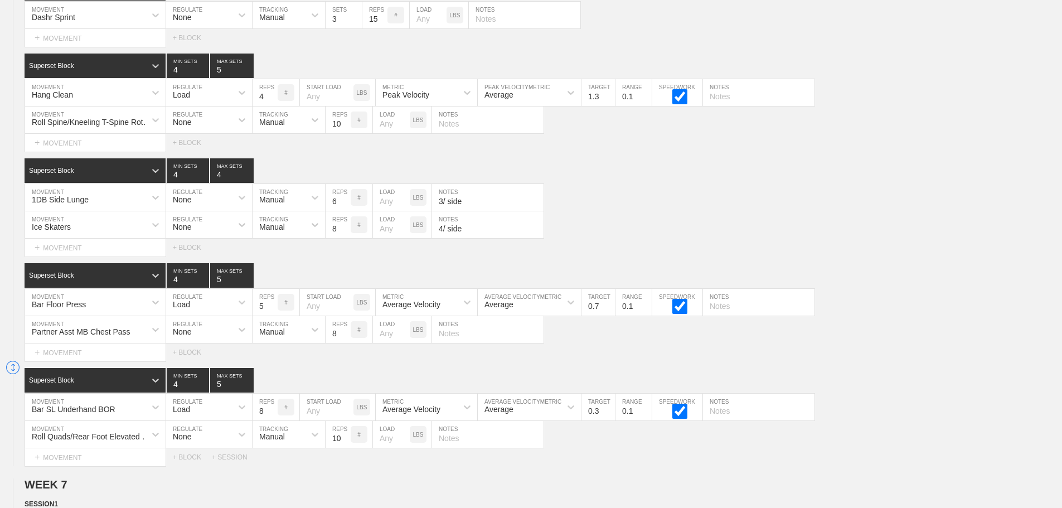
scroll to position [8714, 0]
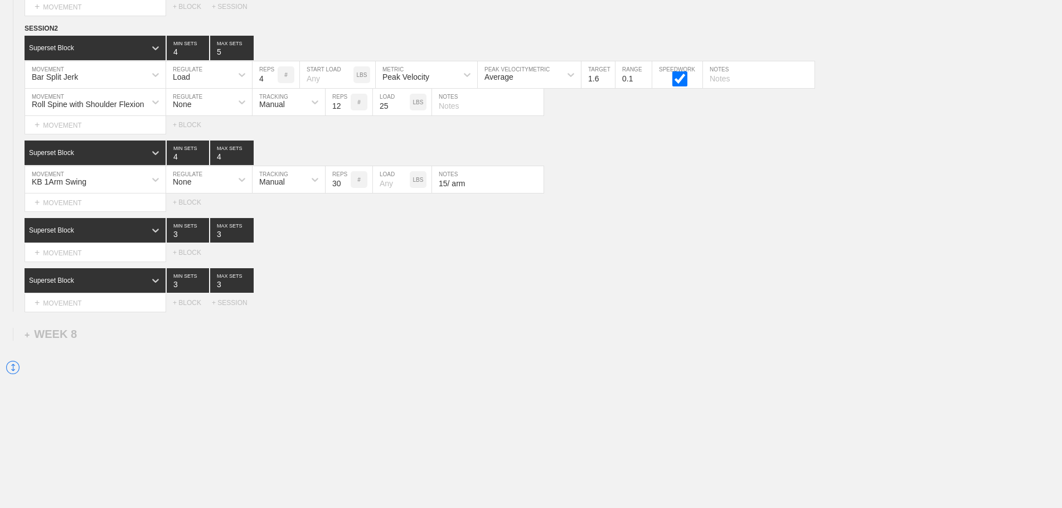
click at [69, 248] on div "+ MOVEMENT" at bounding box center [96, 253] width 142 height 18
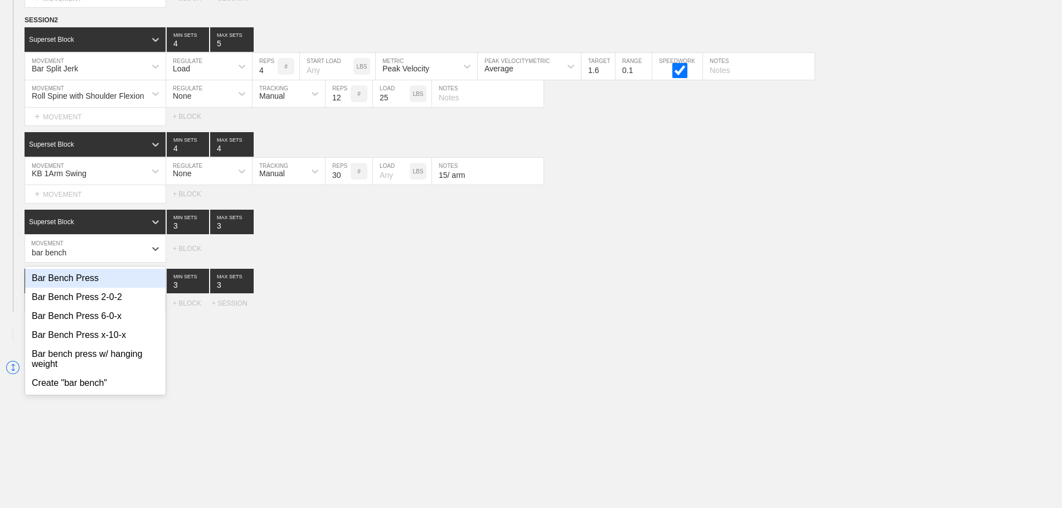
click at [83, 288] on div "Bar Bench Press" at bounding box center [95, 278] width 141 height 19
type input "bar bench"
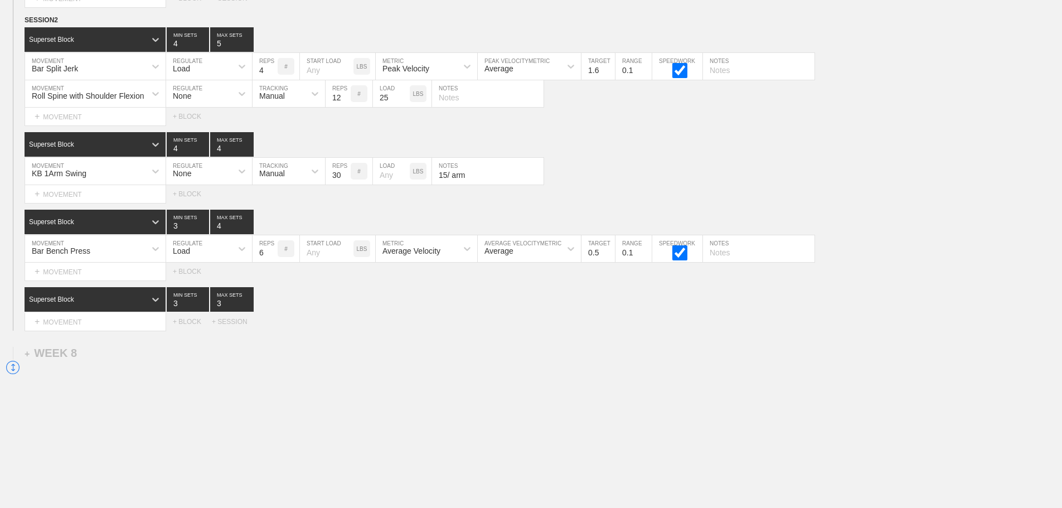
click at [251, 230] on input "4" at bounding box center [231, 222] width 43 height 25
type input "5"
click at [251, 230] on input "5" at bounding box center [231, 222] width 43 height 25
type input "4"
click at [203, 231] on input "4" at bounding box center [188, 222] width 42 height 25
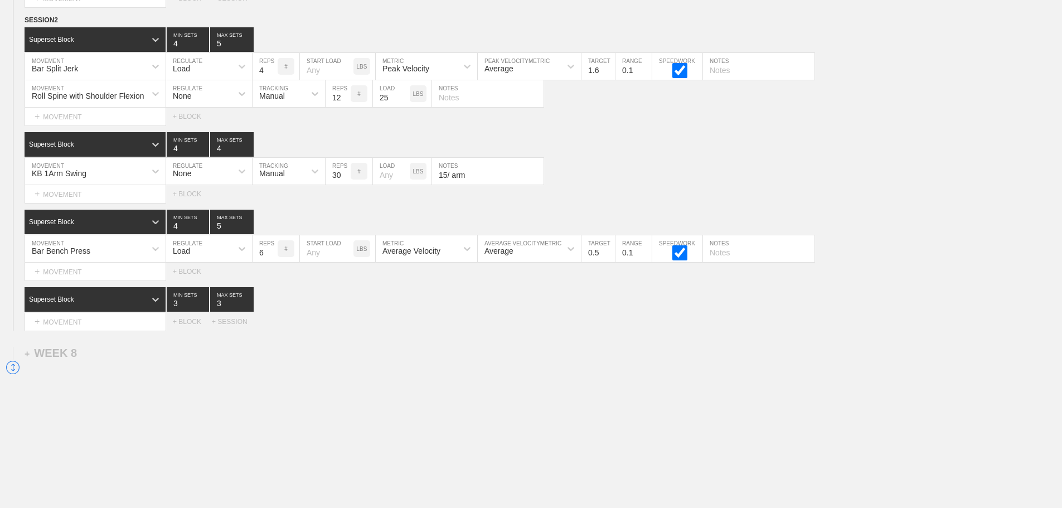
click at [269, 262] on input "5" at bounding box center [265, 248] width 25 height 27
click at [271, 262] on input "4" at bounding box center [265, 248] width 25 height 27
type input "5"
click at [273, 257] on input "5" at bounding box center [265, 248] width 25 height 27
click at [609, 256] on input "0.6" at bounding box center [598, 248] width 33 height 27
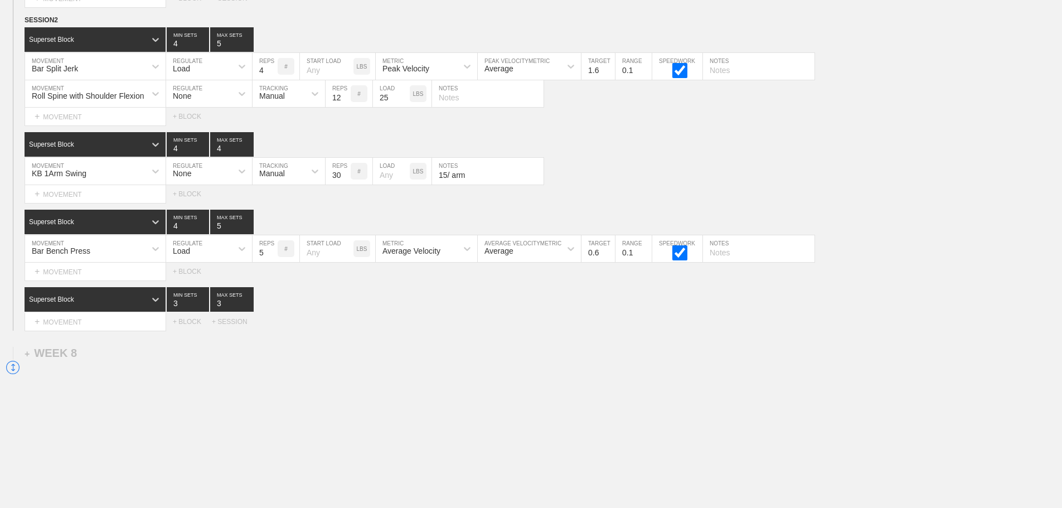
type input "0.7"
click at [609, 256] on input "0.7" at bounding box center [598, 248] width 33 height 27
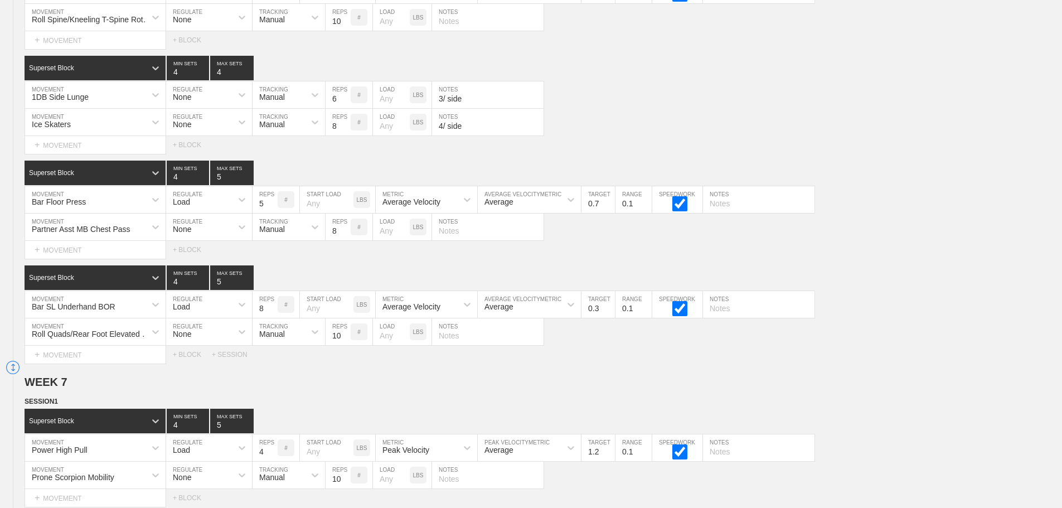
scroll to position [8742, 0]
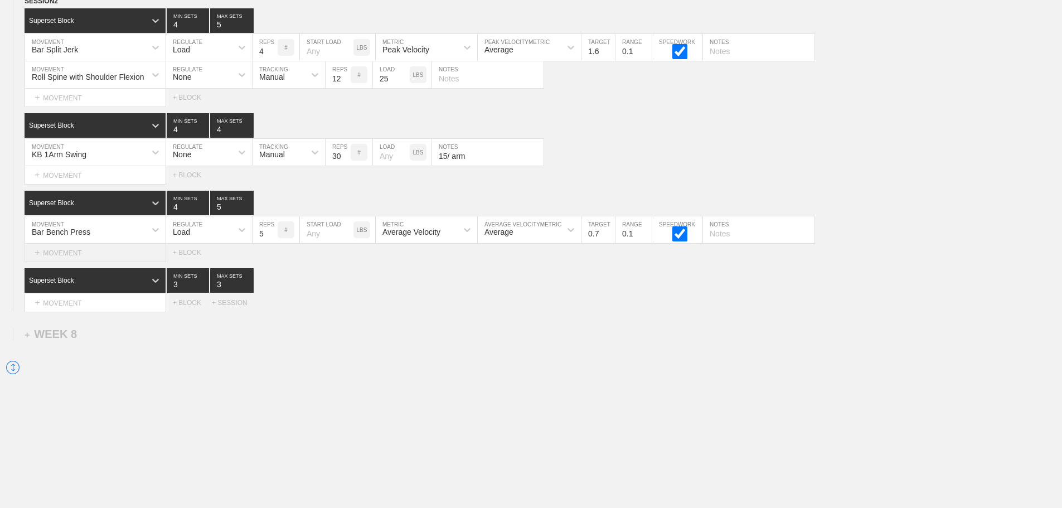
click at [90, 253] on div "+ MOVEMENT" at bounding box center [96, 253] width 142 height 18
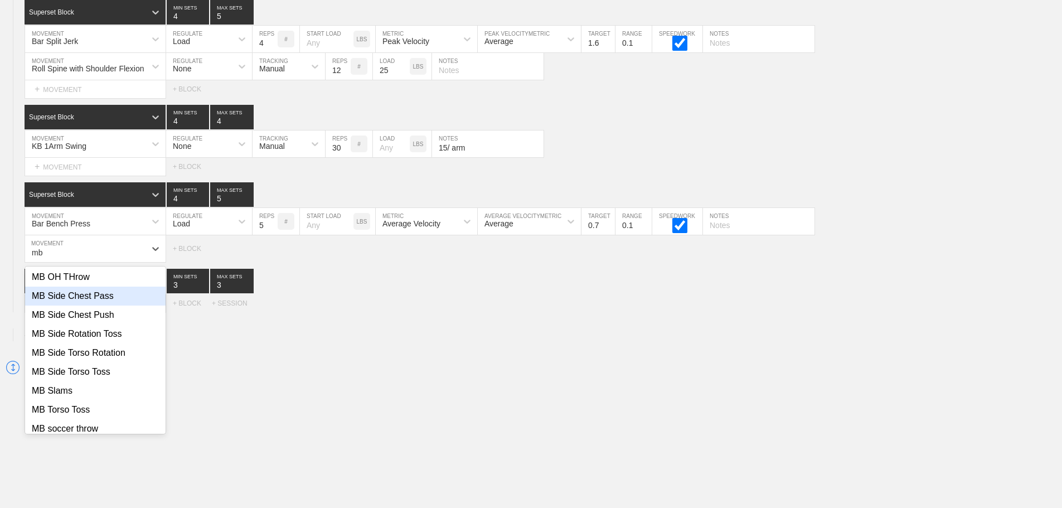
scroll to position [79, 0]
click at [99, 322] on div "MB Side Chest Pass" at bounding box center [95, 312] width 141 height 19
type input "mb"
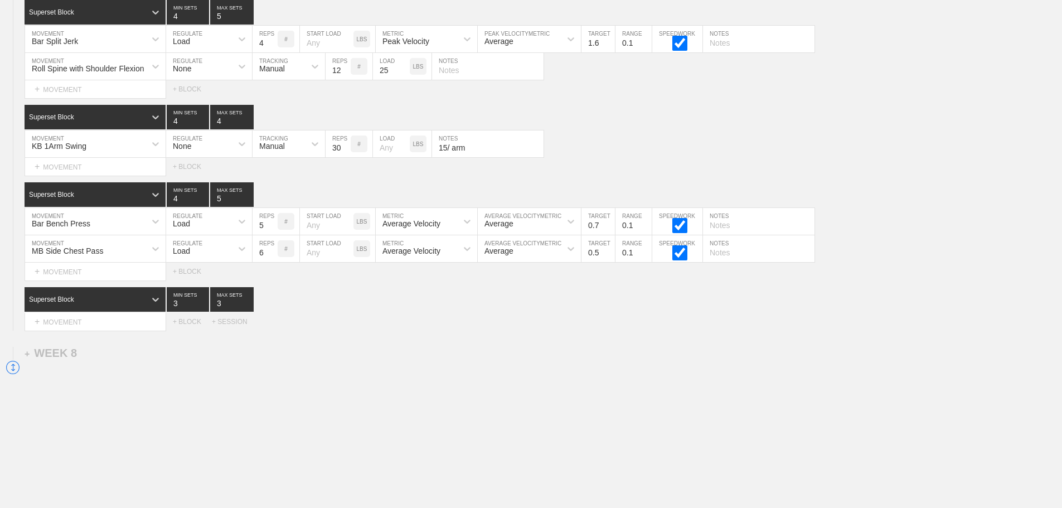
scroll to position [6941, 0]
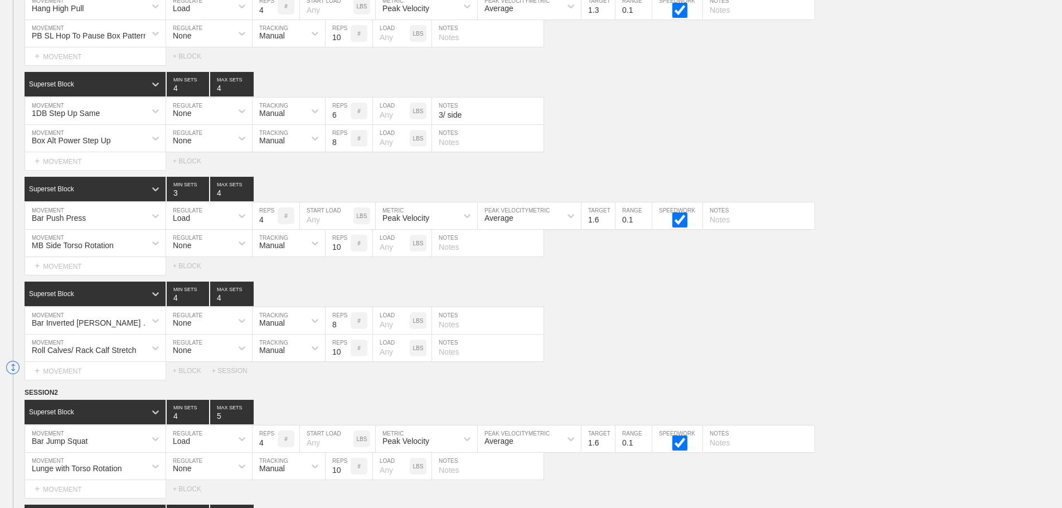
click at [947, 362] on div "Roll Calves/ Rack Calf Stretch MOVEMENT None REGULATE Manual TRACKING 10 REPS #…" at bounding box center [531, 348] width 1062 height 27
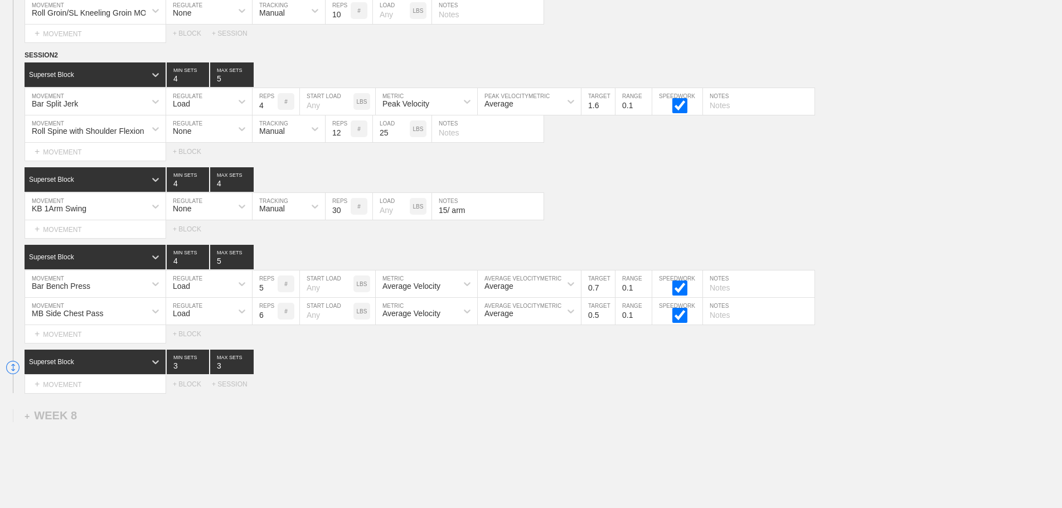
scroll to position [8769, 0]
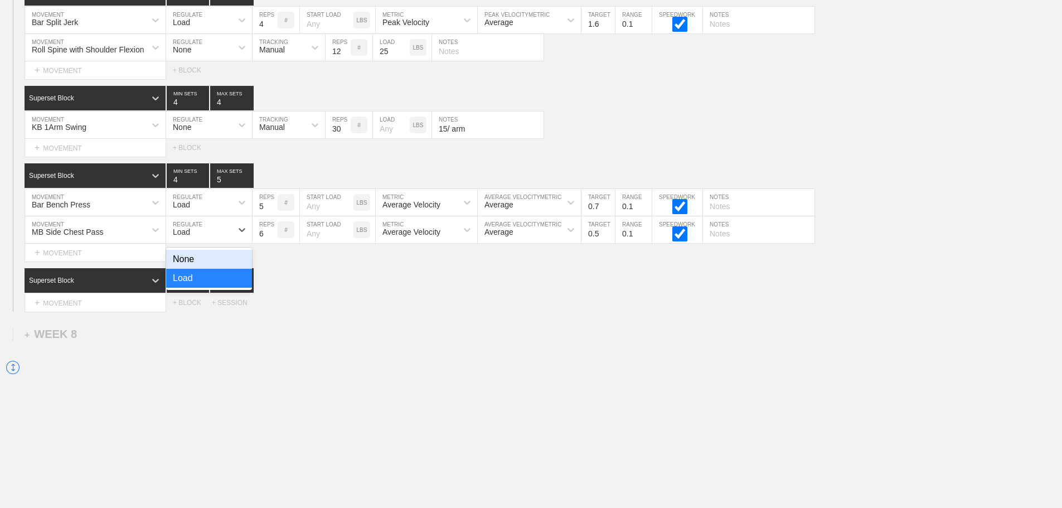
click at [195, 229] on div "Load" at bounding box center [199, 229] width 66 height 19
click at [191, 259] on div "None" at bounding box center [209, 259] width 86 height 19
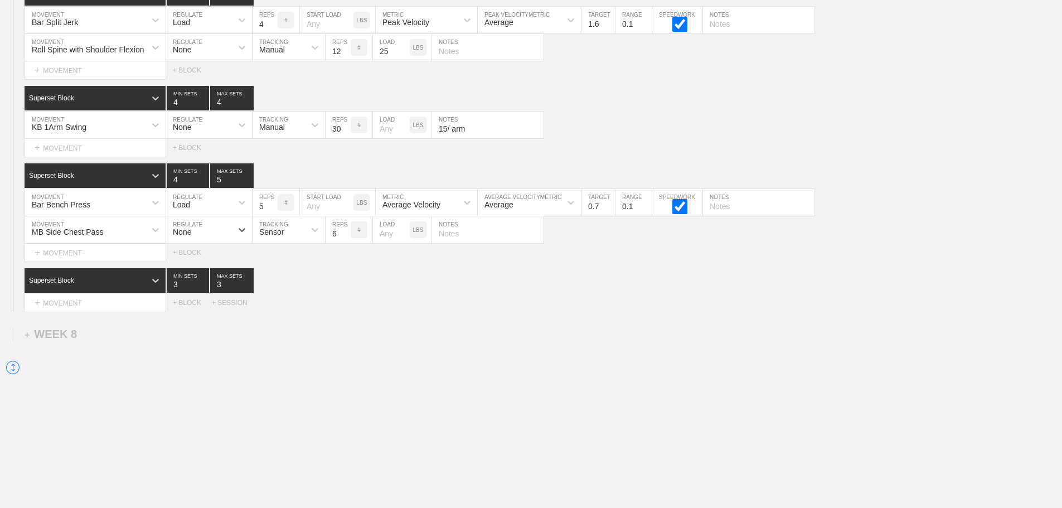
click at [272, 229] on div "Sensor" at bounding box center [271, 231] width 25 height 9
click at [264, 282] on div "Manual" at bounding box center [289, 278] width 72 height 19
click at [346, 231] on input "7" at bounding box center [338, 229] width 25 height 27
click at [346, 231] on input "8" at bounding box center [338, 229] width 25 height 27
click at [346, 231] on input "9" at bounding box center [338, 229] width 25 height 27
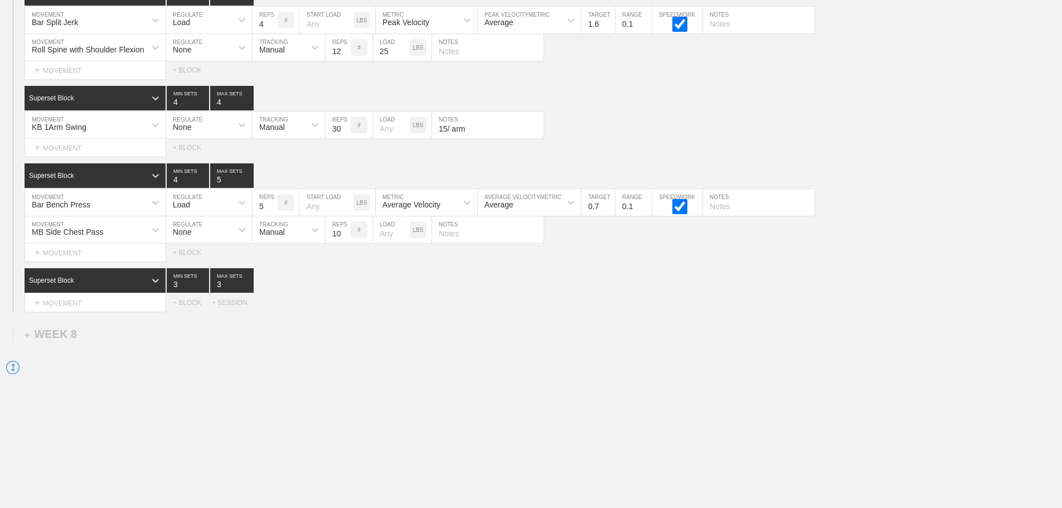
type input "10"
click at [346, 231] on input "10" at bounding box center [338, 229] width 25 height 27
click at [455, 237] on input "text" at bounding box center [488, 229] width 112 height 27
type input "5/ side"
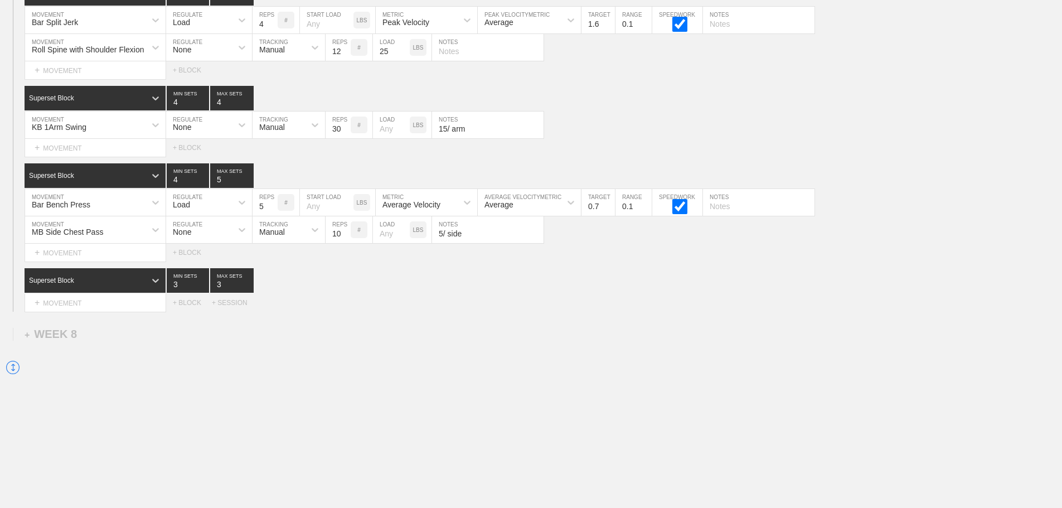
click at [496, 311] on div "Select... MOVEMENT + MOVEMENT + BLOCK + SESSION" at bounding box center [531, 303] width 1062 height 18
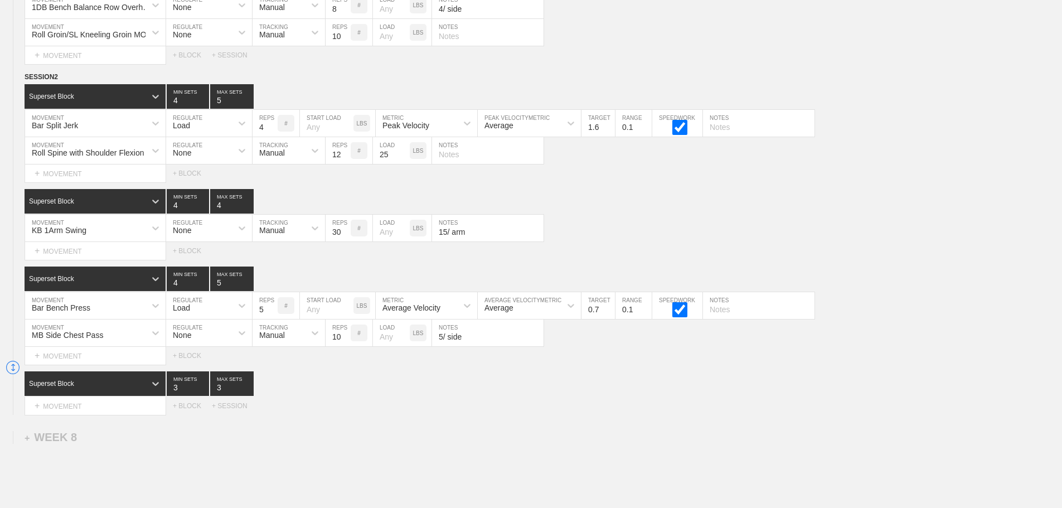
click at [619, 396] on div "Superset Block 3 MIN SETS 3 MAX SETS" at bounding box center [544, 383] width 1038 height 25
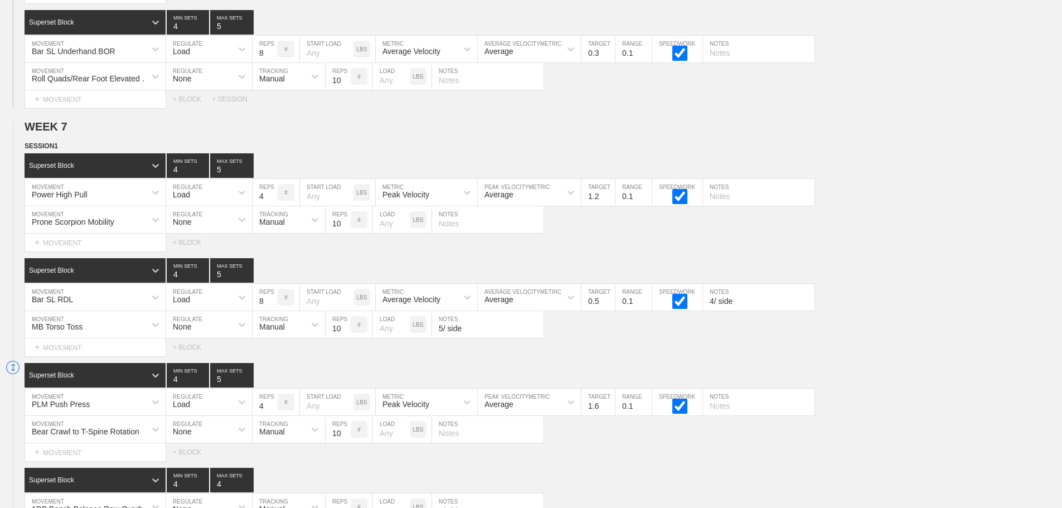
scroll to position [8602, 0]
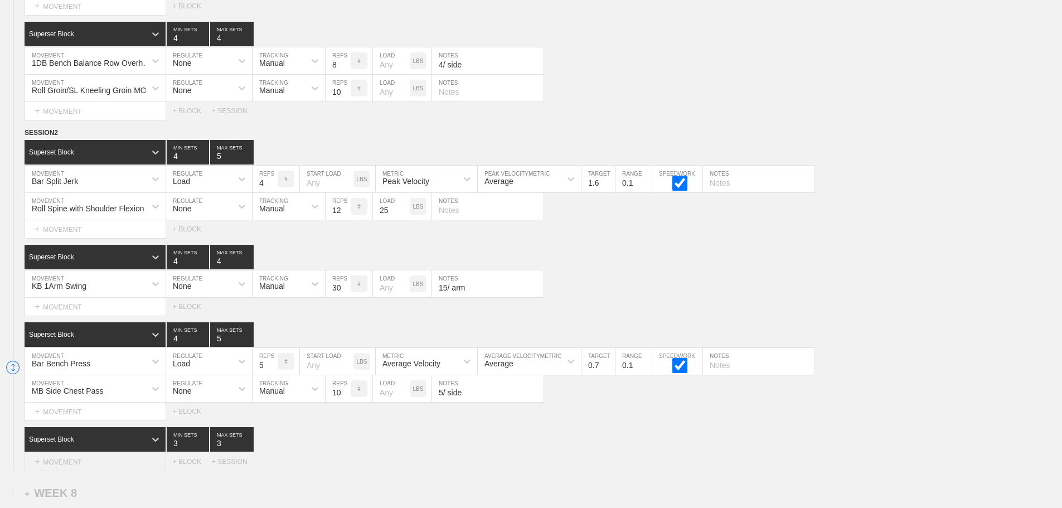
click at [90, 471] on div "+ MOVEMENT" at bounding box center [96, 462] width 142 height 18
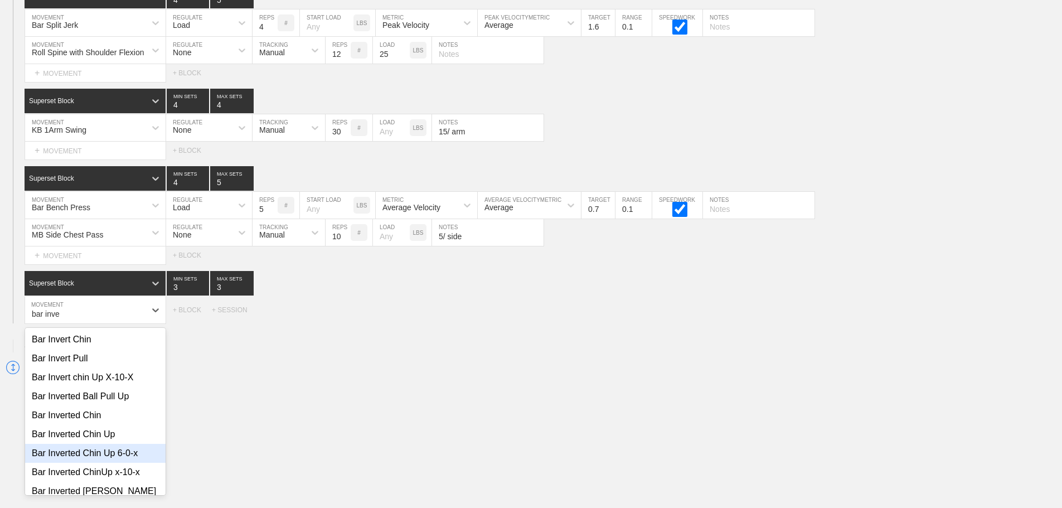
scroll to position [112, 0]
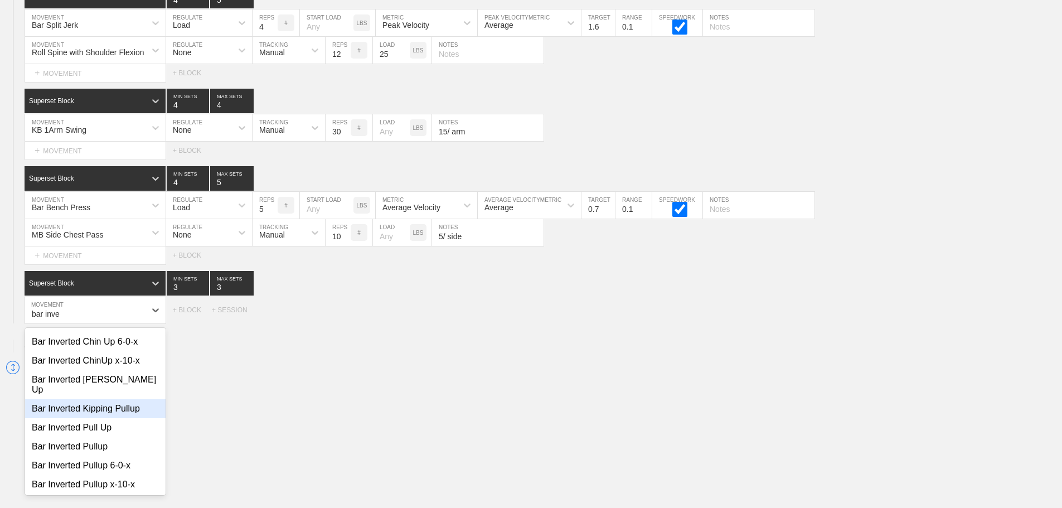
click at [112, 403] on div "Bar Inverted Kipping Pullup" at bounding box center [95, 408] width 141 height 19
type input "bar inve"
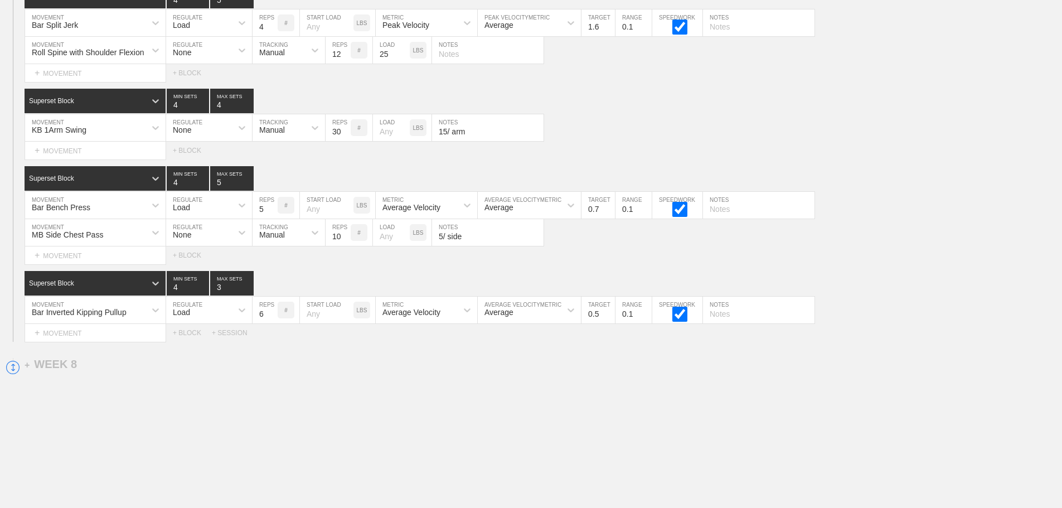
type input "4"
click at [204, 292] on input "4" at bounding box center [188, 283] width 42 height 25
type input "4"
click at [248, 292] on input "4" at bounding box center [231, 283] width 43 height 25
click at [219, 319] on div "Load" at bounding box center [199, 310] width 66 height 19
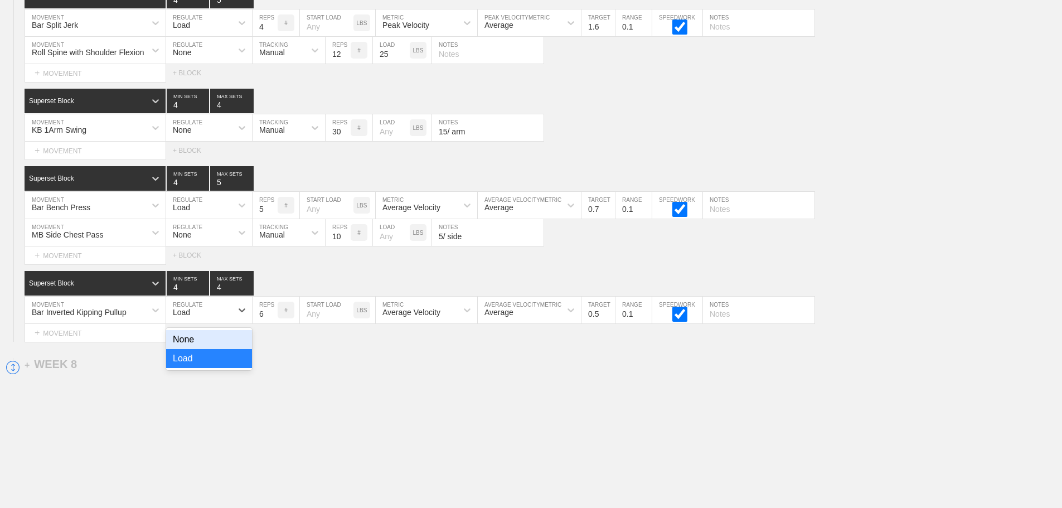
click at [187, 349] on div "None" at bounding box center [209, 339] width 86 height 19
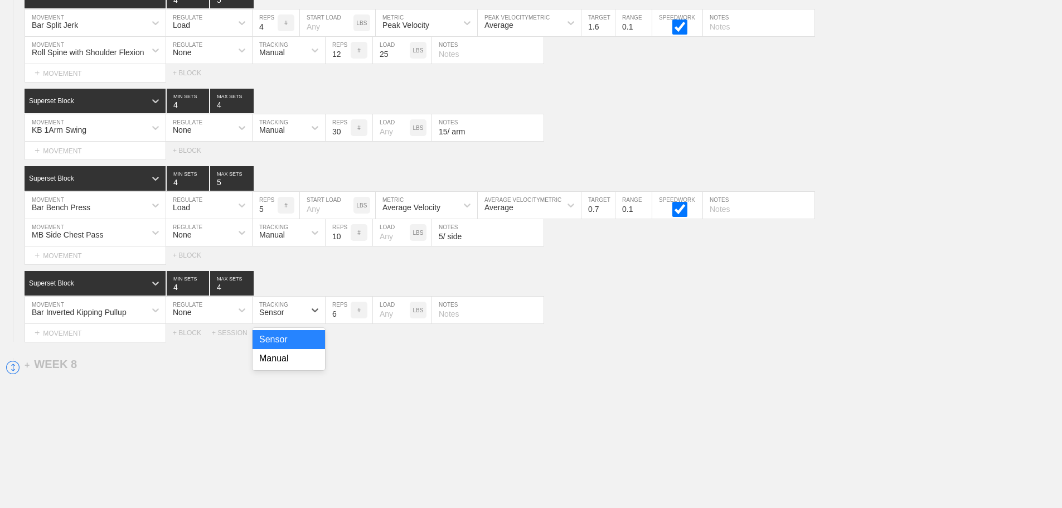
drag, startPoint x: 272, startPoint y: 322, endPoint x: 267, endPoint y: 379, distance: 56.6
click at [272, 317] on div "Sensor" at bounding box center [271, 312] width 25 height 9
click at [275, 367] on div "Manual" at bounding box center [289, 358] width 72 height 19
click at [346, 319] on input "7" at bounding box center [338, 310] width 25 height 27
click at [346, 319] on input "8" at bounding box center [338, 310] width 25 height 27
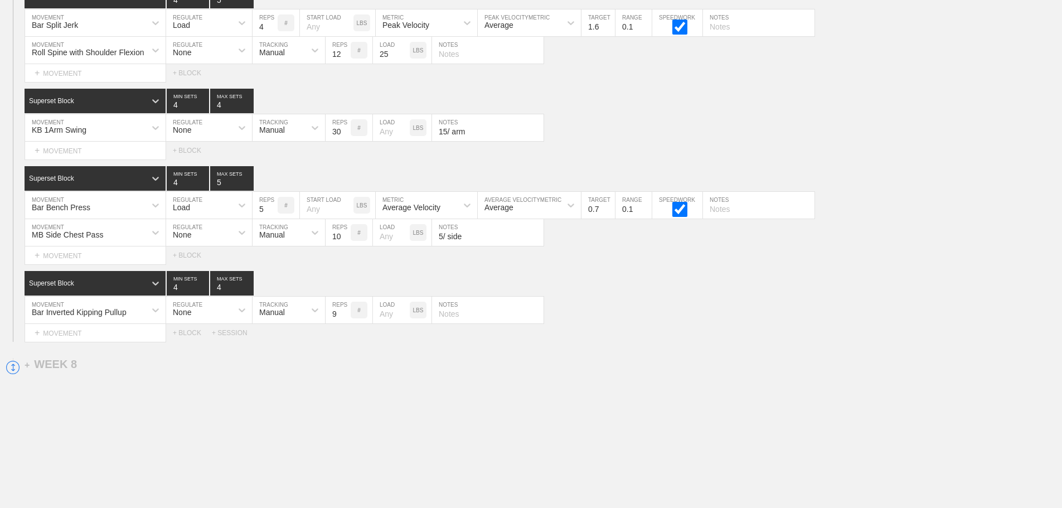
click at [346, 319] on input "9" at bounding box center [338, 310] width 25 height 27
type input "10"
click at [346, 319] on input "10" at bounding box center [338, 310] width 25 height 27
click at [698, 319] on div "Bar Inverted Kipping Pullup MOVEMENT None REGULATE Manual TRACKING 10 REPS # LO…" at bounding box center [531, 310] width 1062 height 27
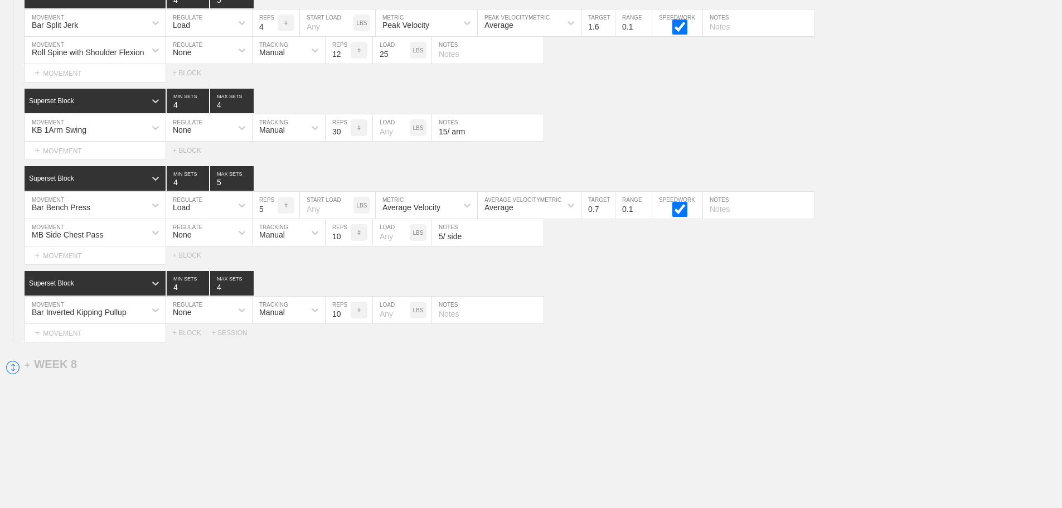
click at [680, 333] on div "Select... MOVEMENT + MOVEMENT + BLOCK + SESSION" at bounding box center [531, 333] width 1062 height 18
click at [76, 160] on div "+ MOVEMENT" at bounding box center [96, 151] width 142 height 18
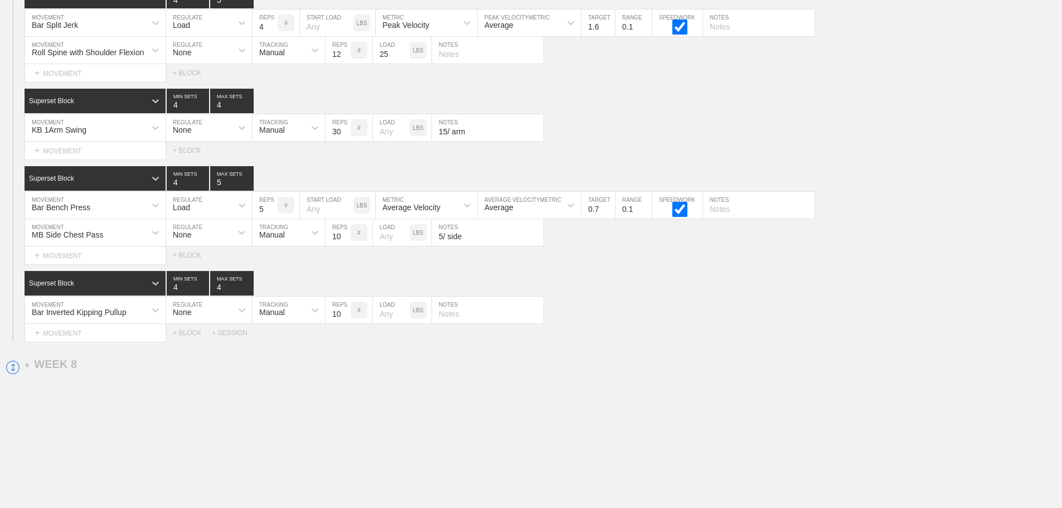
scroll to position [303, 0]
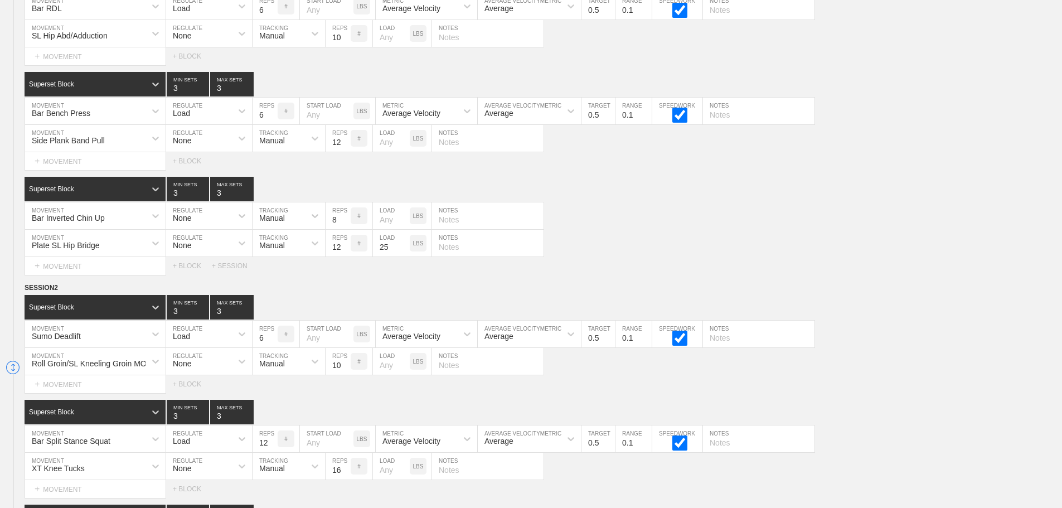
click at [919, 230] on div "Bar Inverted Chin Up MOVEMENT None REGULATE Manual TRACKING 8 REPS # LOAD LBS N…" at bounding box center [531, 215] width 1062 height 27
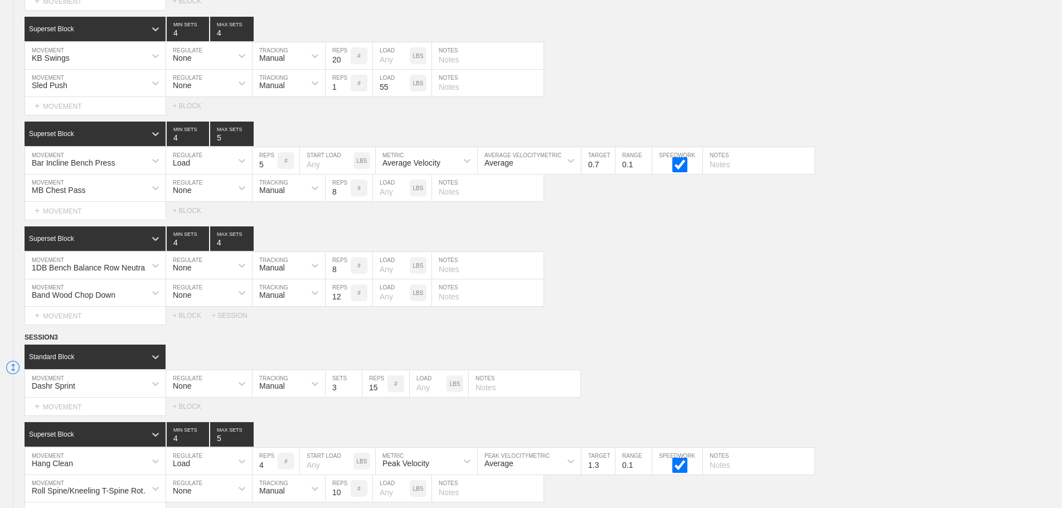
scroll to position [8796, 0]
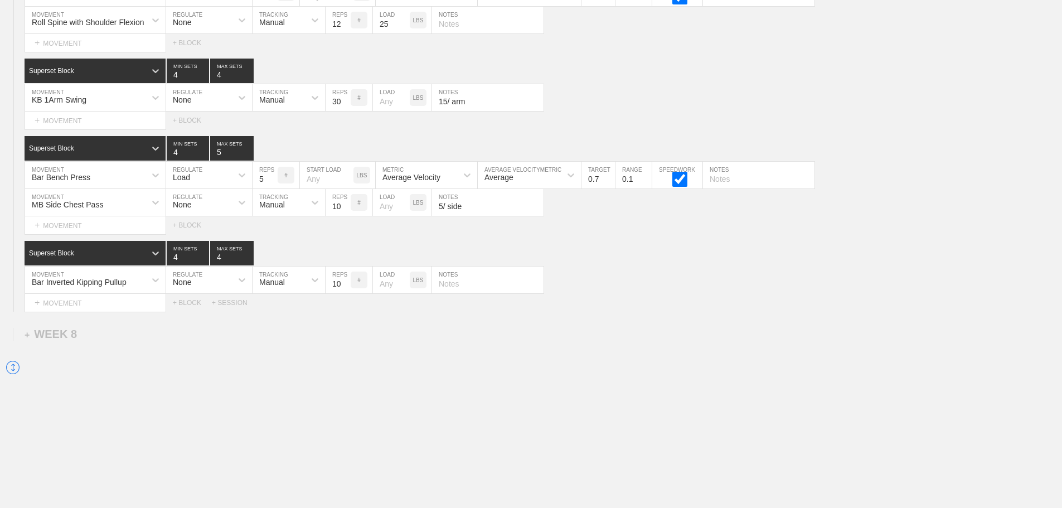
click at [906, 298] on div "Select... MOVEMENT + MOVEMENT + BLOCK + SESSION" at bounding box center [531, 303] width 1062 height 18
click at [83, 125] on div "+ MOVEMENT" at bounding box center [96, 121] width 142 height 18
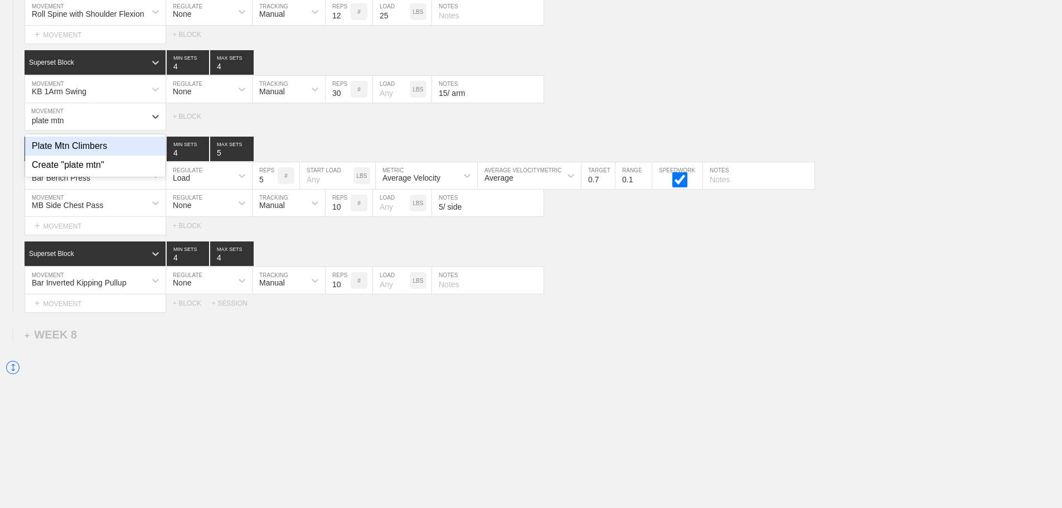
click at [74, 151] on div "Plate Mtn Climbers" at bounding box center [95, 146] width 141 height 19
type input "plate mtn"
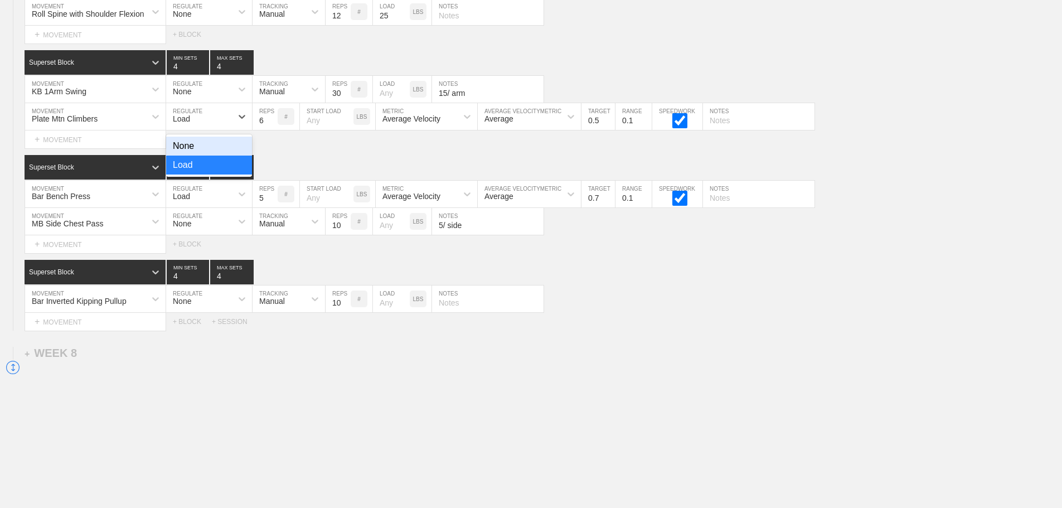
drag, startPoint x: 207, startPoint y: 120, endPoint x: 205, endPoint y: 144, distance: 23.5
click at [208, 120] on div "Load" at bounding box center [199, 116] width 66 height 19
click at [201, 148] on div "None" at bounding box center [209, 146] width 86 height 19
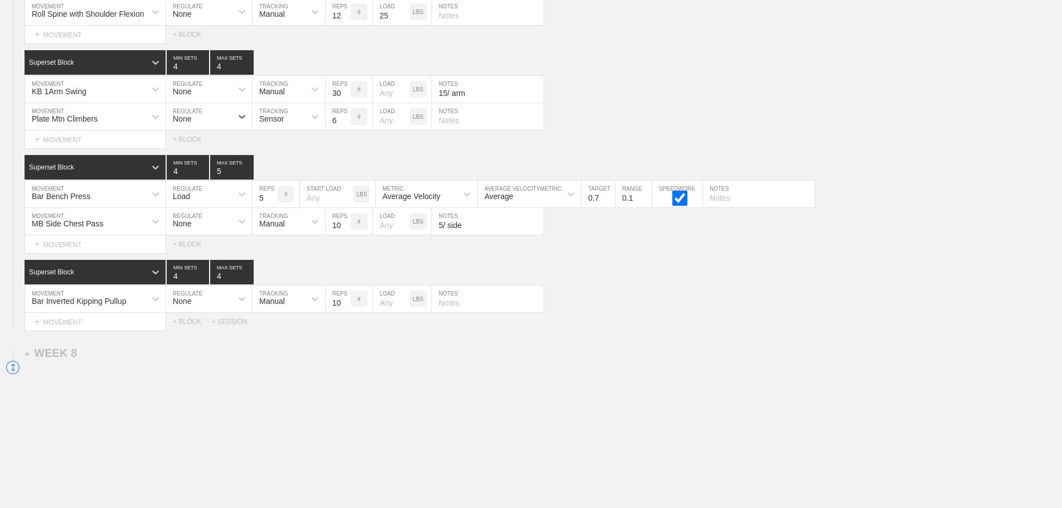
click at [275, 123] on div "Sensor" at bounding box center [271, 118] width 25 height 9
click at [287, 169] on div "Manual" at bounding box center [289, 165] width 72 height 19
click at [344, 125] on input "7" at bounding box center [338, 116] width 25 height 27
click at [344, 125] on input "8" at bounding box center [338, 116] width 25 height 27
click at [344, 125] on input "9" at bounding box center [338, 116] width 25 height 27
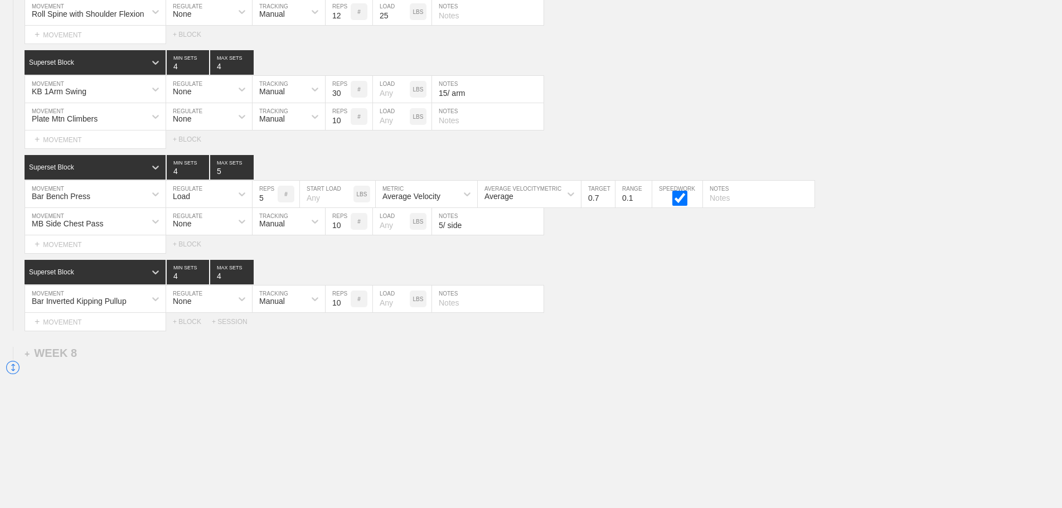
click at [344, 125] on input "10" at bounding box center [338, 116] width 25 height 27
click at [344, 125] on input "11" at bounding box center [338, 116] width 25 height 27
type input "12"
click at [344, 125] on input "12" at bounding box center [338, 116] width 25 height 27
click at [388, 130] on input "number" at bounding box center [391, 116] width 37 height 27
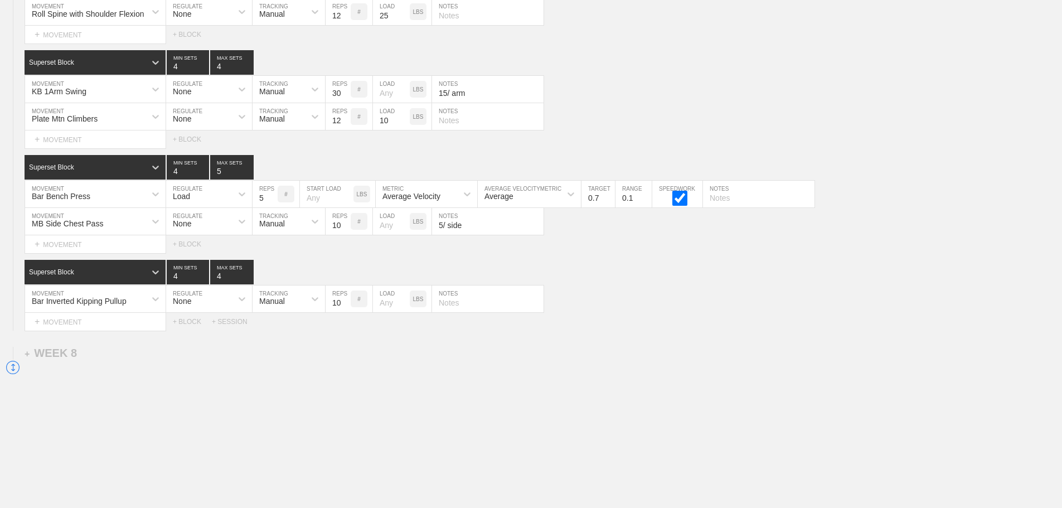
type input "10"
click at [652, 127] on div "Plate Mtn Climbers MOVEMENT None REGULATE Manual TRACKING 12 REPS # 10 LOAD LBS…" at bounding box center [531, 116] width 1062 height 27
click at [91, 330] on div "+ MOVEMENT" at bounding box center [96, 322] width 142 height 18
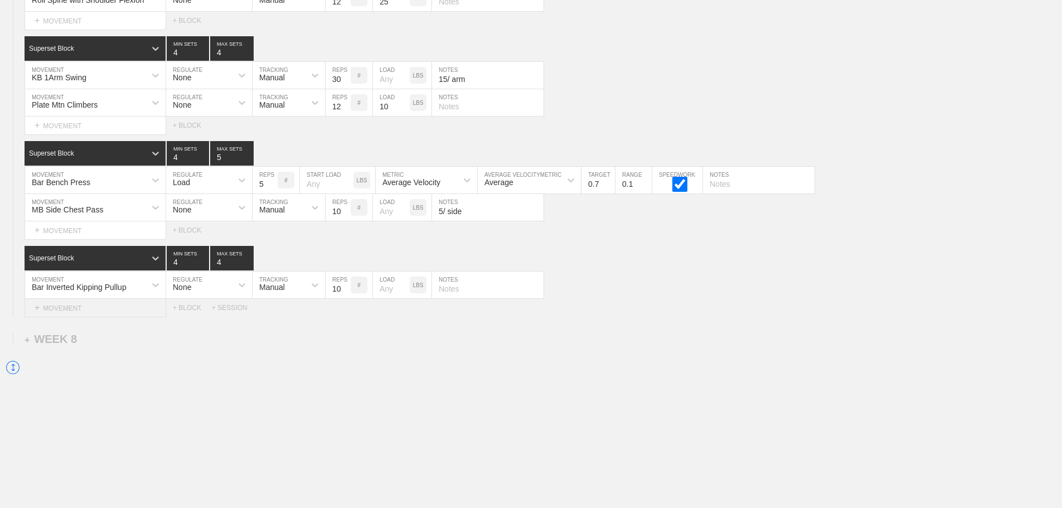
scroll to position [8813, 0]
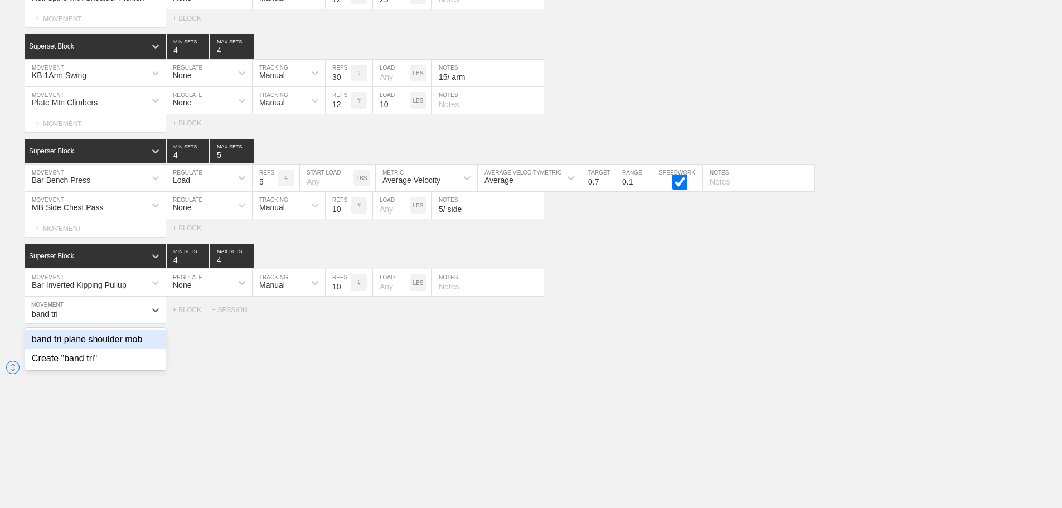
click at [104, 349] on div "band tri plane shoulder mob" at bounding box center [95, 339] width 141 height 19
type input "band tri"
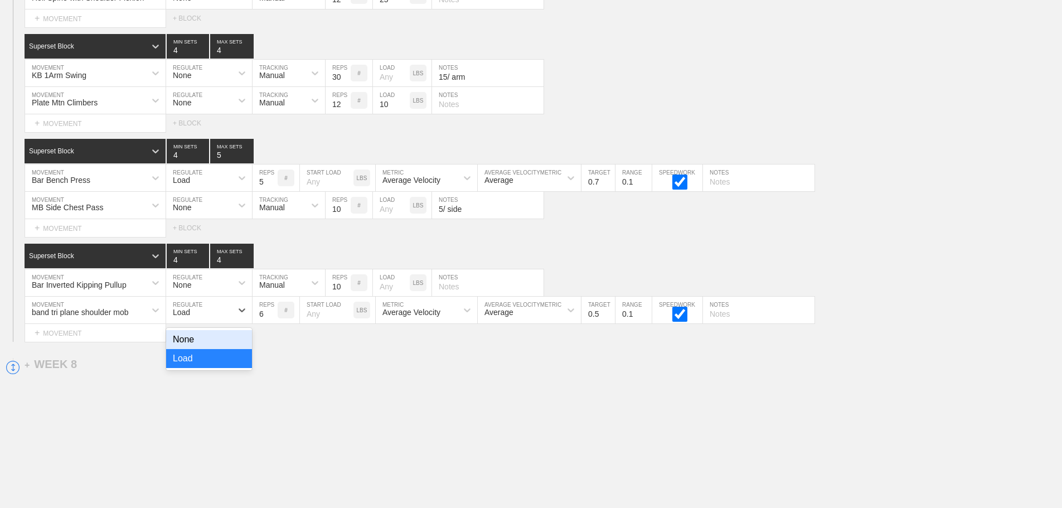
click at [192, 319] on div "Load" at bounding box center [199, 310] width 66 height 19
click at [197, 349] on div "None" at bounding box center [209, 339] width 86 height 19
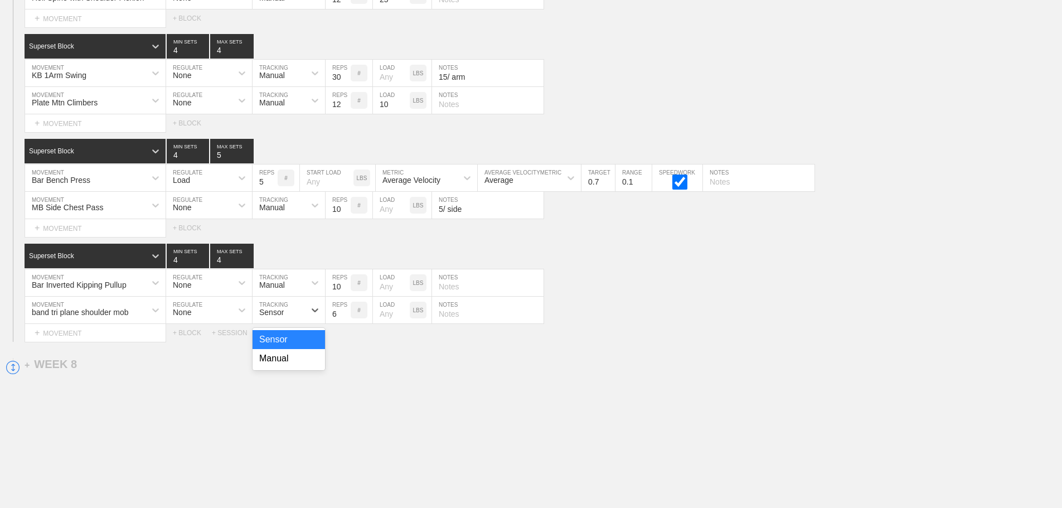
drag, startPoint x: 292, startPoint y: 321, endPoint x: 288, endPoint y: 345, distance: 24.2
click at [292, 319] on div "Sensor" at bounding box center [279, 310] width 52 height 19
drag, startPoint x: 285, startPoint y: 369, endPoint x: 357, endPoint y: 317, distance: 88.3
click at [287, 367] on div "Manual" at bounding box center [289, 358] width 72 height 19
click at [345, 318] on input "7" at bounding box center [338, 310] width 25 height 27
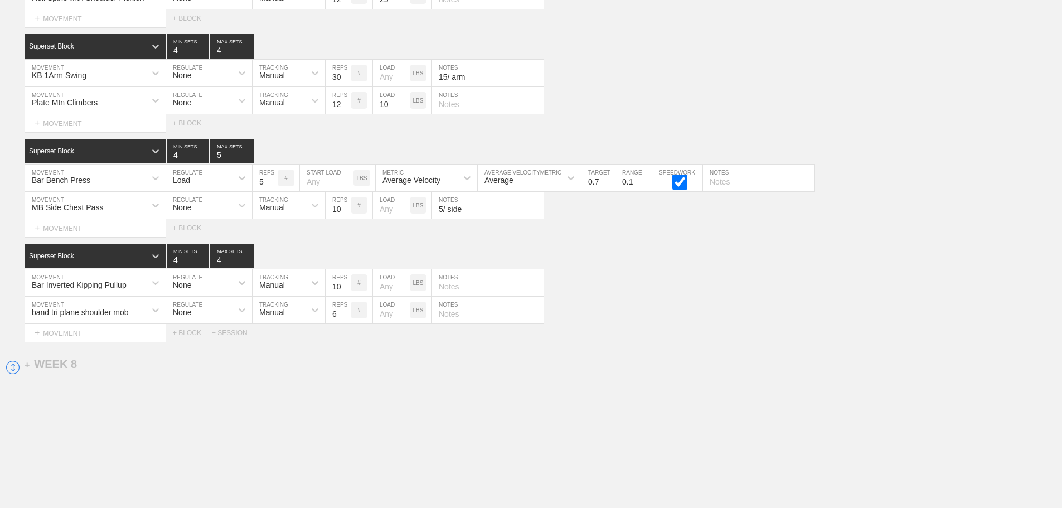
click at [345, 323] on input "6" at bounding box center [338, 310] width 25 height 27
click at [345, 323] on input "5" at bounding box center [338, 310] width 25 height 27
click at [345, 323] on input "4" at bounding box center [338, 310] width 25 height 27
type input "3"
click at [346, 323] on input "3" at bounding box center [338, 310] width 25 height 27
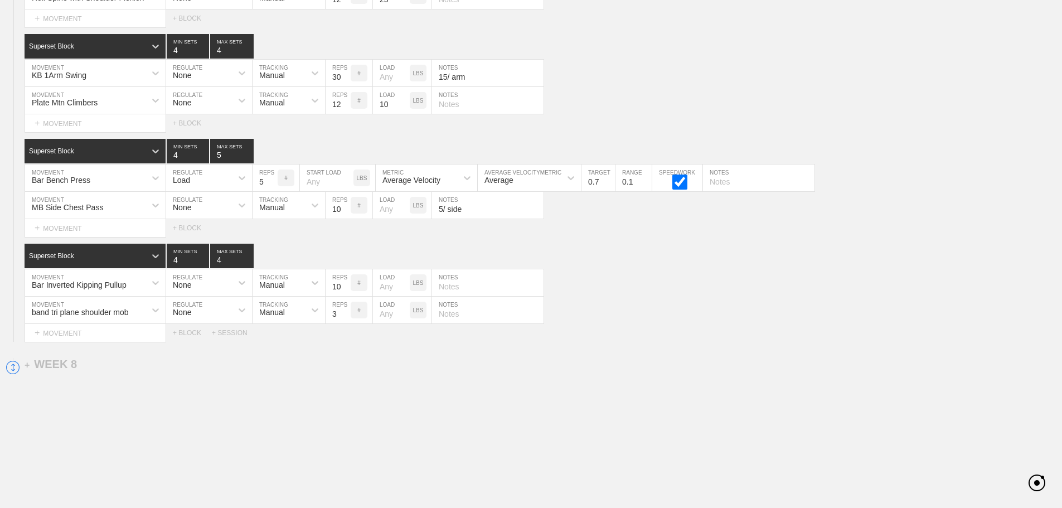
drag, startPoint x: 646, startPoint y: 332, endPoint x: 480, endPoint y: 324, distance: 165.8
click at [645, 332] on div "Select... MOVEMENT + MOVEMENT + BLOCK + SESSION" at bounding box center [531, 333] width 1062 height 18
click at [454, 321] on input "text" at bounding box center [488, 310] width 112 height 27
type input "7 pulses in each position"
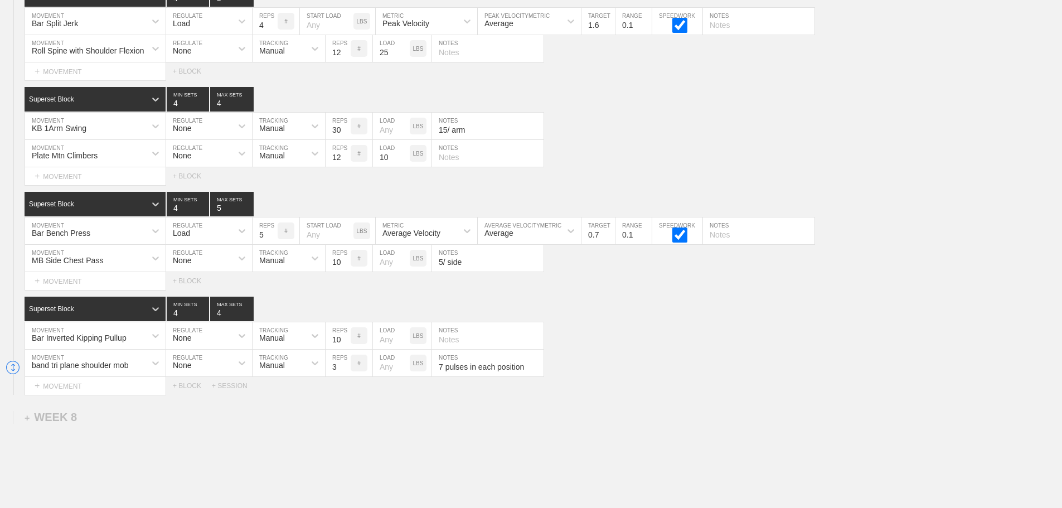
scroll to position [8701, 0]
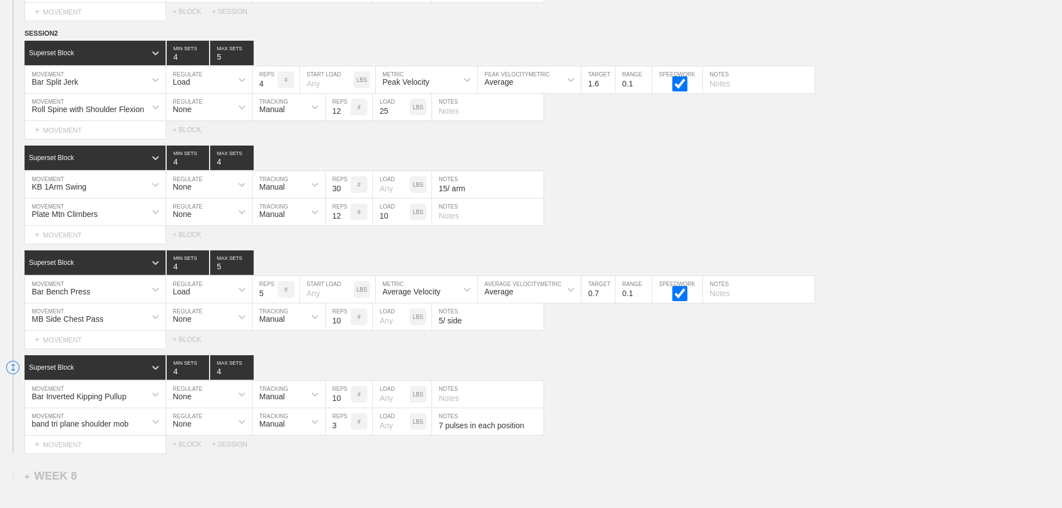
drag, startPoint x: 664, startPoint y: 201, endPoint x: 682, endPoint y: 182, distance: 26.4
click at [667, 198] on div "KB 1Arm Swing MOVEMENT None REGULATE Manual TRACKING 30 REPS # LOAD LBS 15/ arm…" at bounding box center [531, 184] width 1062 height 27
click at [869, 180] on div "KB 1Arm Swing MOVEMENT None REGULATE Manual TRACKING 30 REPS # LOAD LBS 15/ arm…" at bounding box center [531, 184] width 1062 height 27
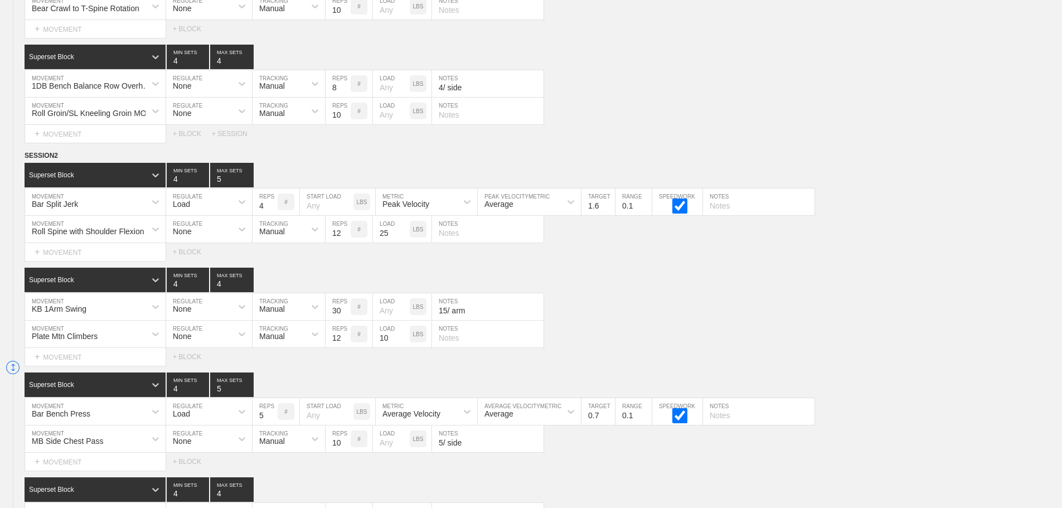
scroll to position [8851, 0]
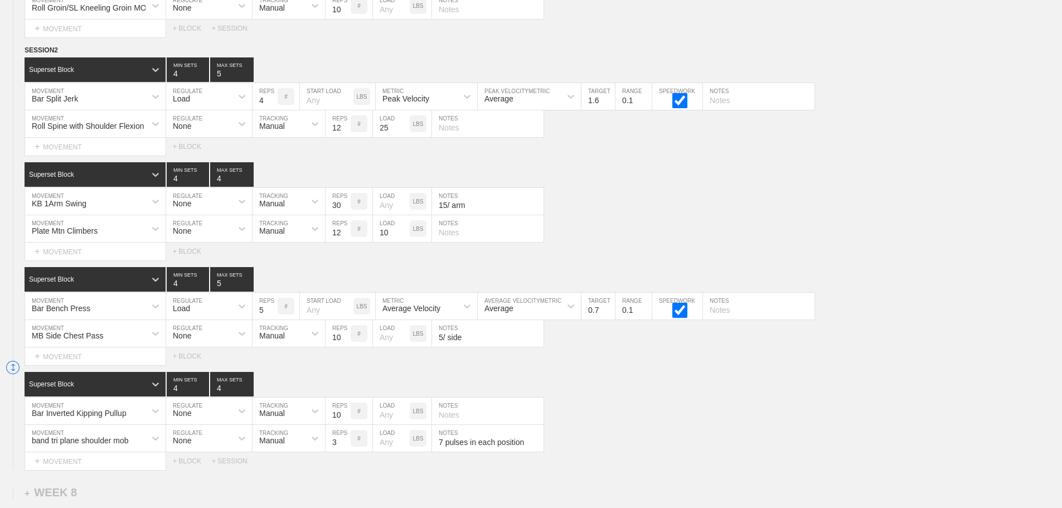
scroll to position [8684, 0]
click at [595, 216] on div "KB 1Arm Swing MOVEMENT None REGULATE Manual TRACKING 30 REPS # LOAD LBS 15/ arm…" at bounding box center [531, 201] width 1062 height 27
click at [637, 397] on div "Superset Block 4 MIN SETS 4 MAX SETS" at bounding box center [544, 384] width 1038 height 25
click at [661, 425] on div "Bar Inverted Kipping Pullup MOVEMENT None REGULATE Manual TRACKING 10 REPS # LO…" at bounding box center [531, 411] width 1062 height 27
click at [618, 366] on div "Select... MOVEMENT + MOVEMENT + BLOCK" at bounding box center [531, 357] width 1062 height 18
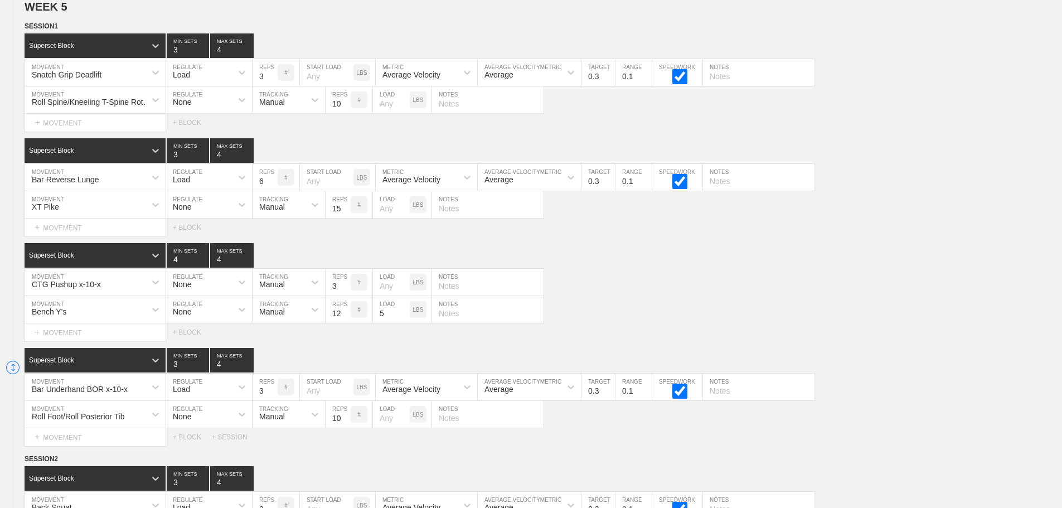
scroll to position [0, 0]
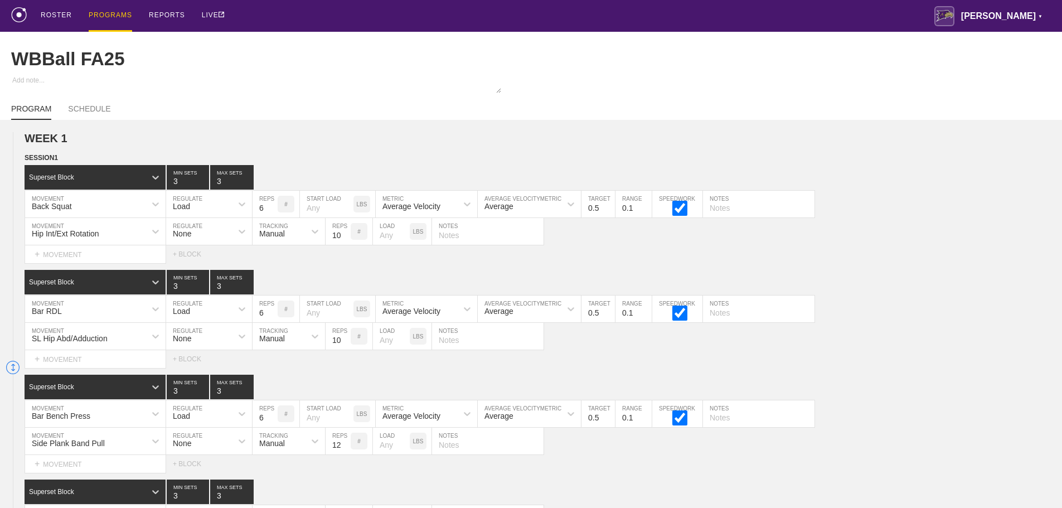
click at [106, 13] on div "PROGRAMS" at bounding box center [110, 16] width 43 height 32
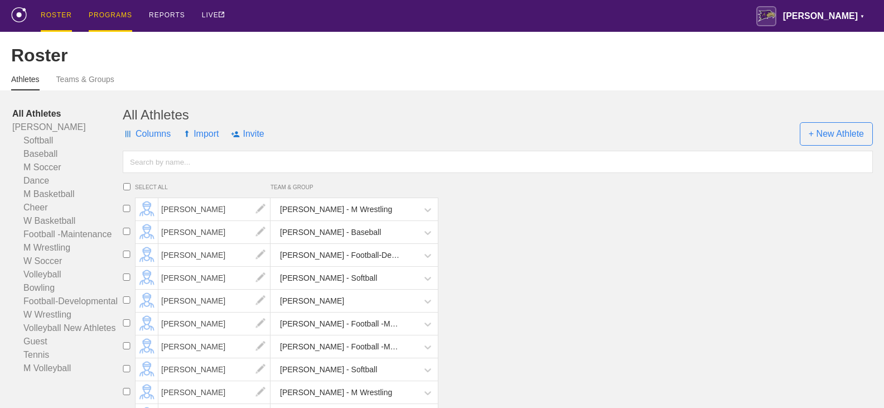
click at [107, 9] on div "PROGRAMS" at bounding box center [110, 16] width 43 height 32
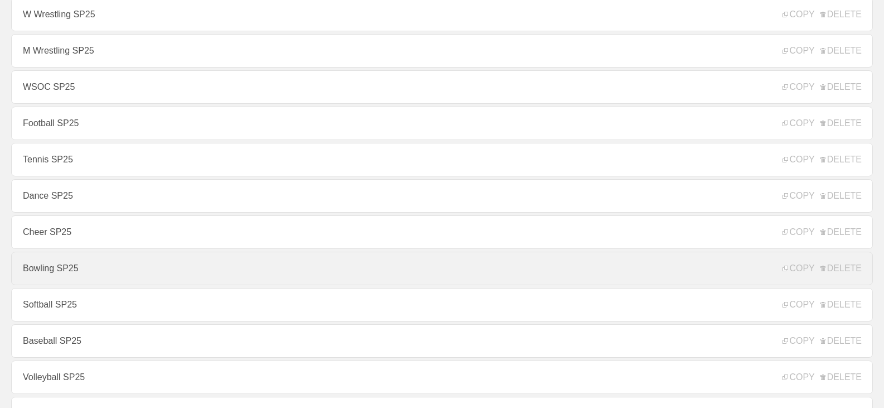
scroll to position [669, 0]
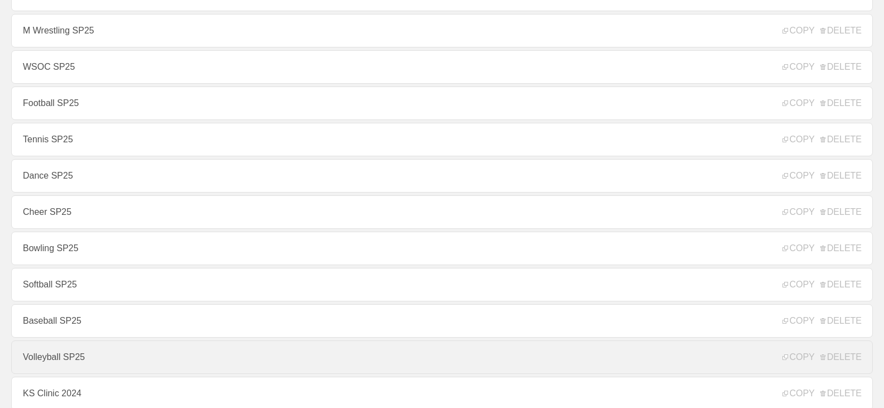
click at [76, 361] on link "Volleyball SP25" at bounding box center [441, 356] width 861 height 33
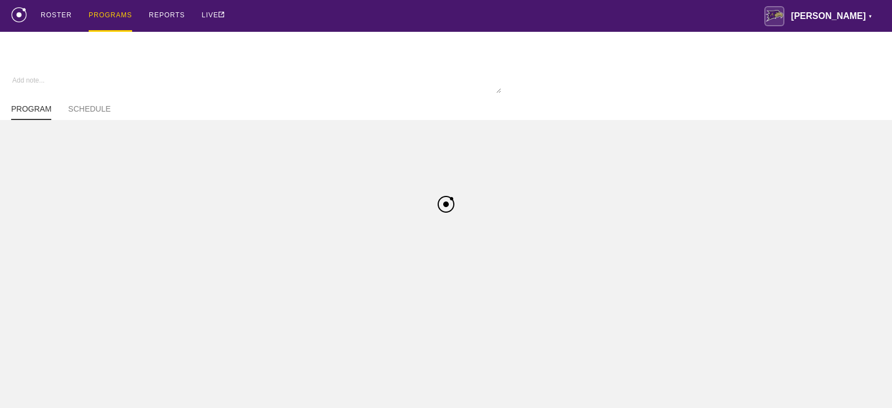
click at [543, 13] on div "ROSTER PROGRAMS REPORTS LIVE [PERSON_NAME] ▼ [PERSON_NAME][EMAIL_ADDRESS][PERSO…" at bounding box center [446, 16] width 870 height 32
type textarea "x"
type input "Volleyball SP25"
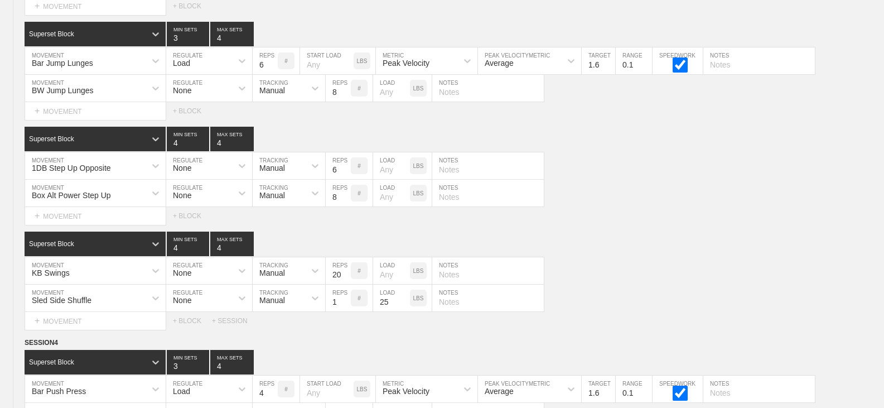
scroll to position [9087, 0]
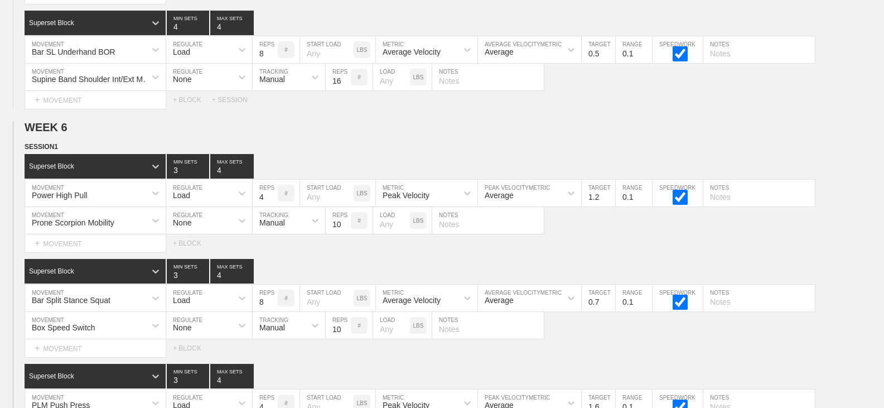
click at [630, 356] on div "Select... MOVEMENT + MOVEMENT + BLOCK" at bounding box center [442, 348] width 884 height 18
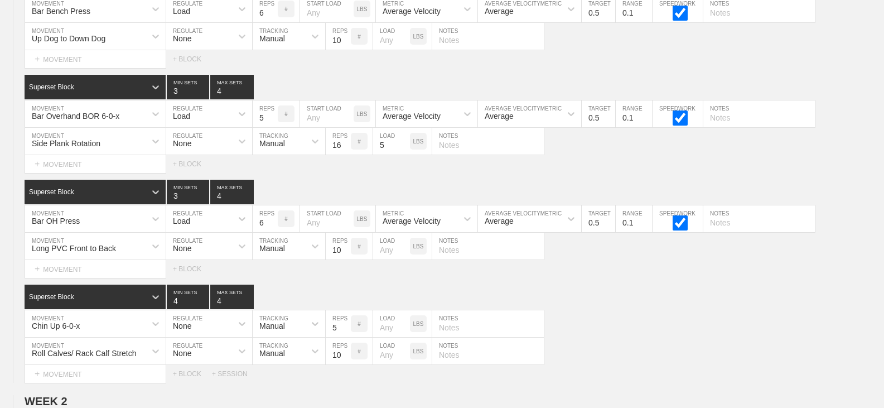
scroll to position [0, 0]
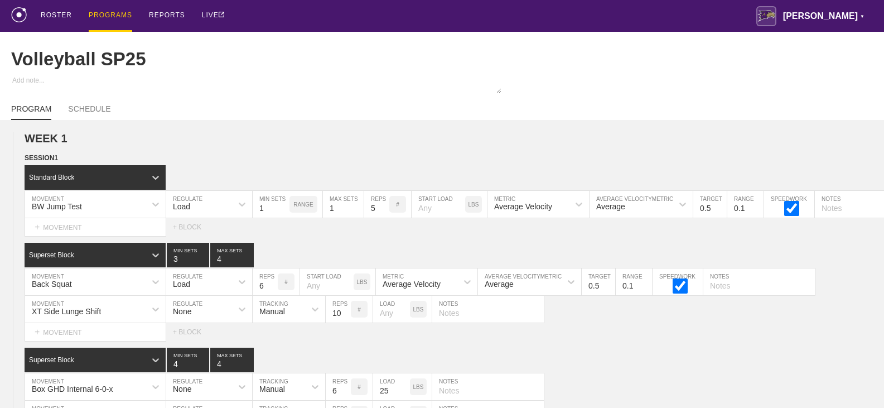
click at [113, 12] on div "PROGRAMS" at bounding box center [110, 16] width 43 height 32
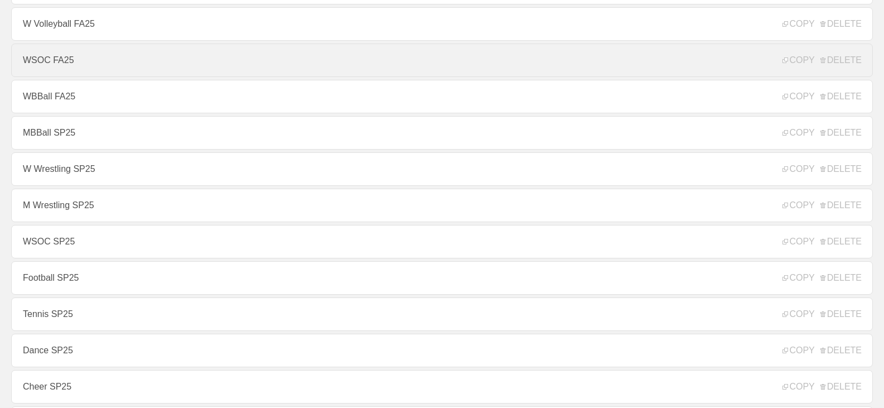
scroll to position [502, 0]
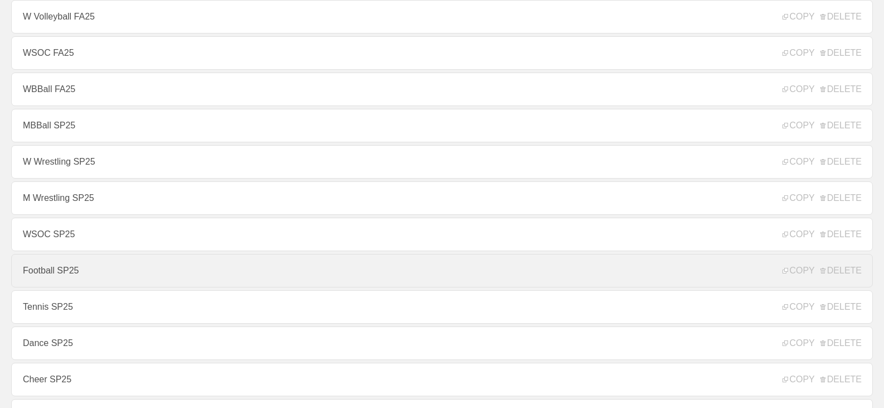
click at [92, 274] on link "Football SP25" at bounding box center [441, 270] width 861 height 33
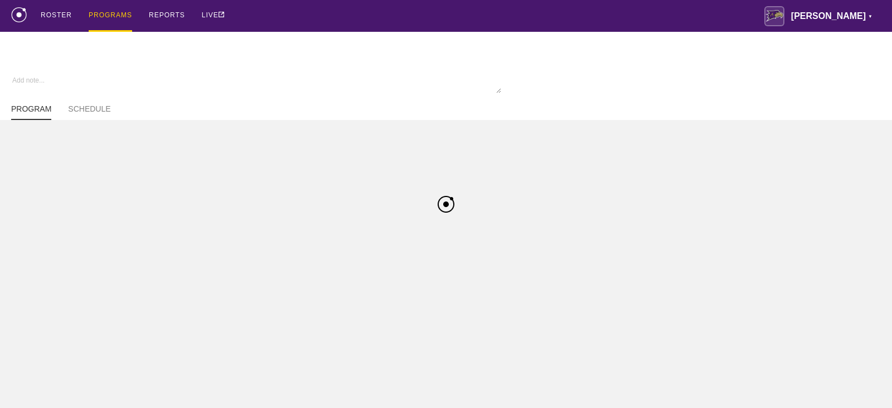
type textarea "x"
type input "Football SP25"
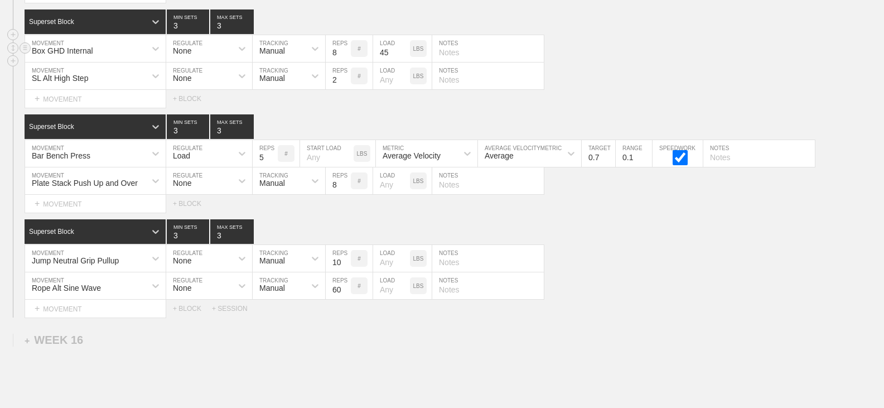
scroll to position [20131, 0]
